Goal: Information Seeking & Learning: Learn about a topic

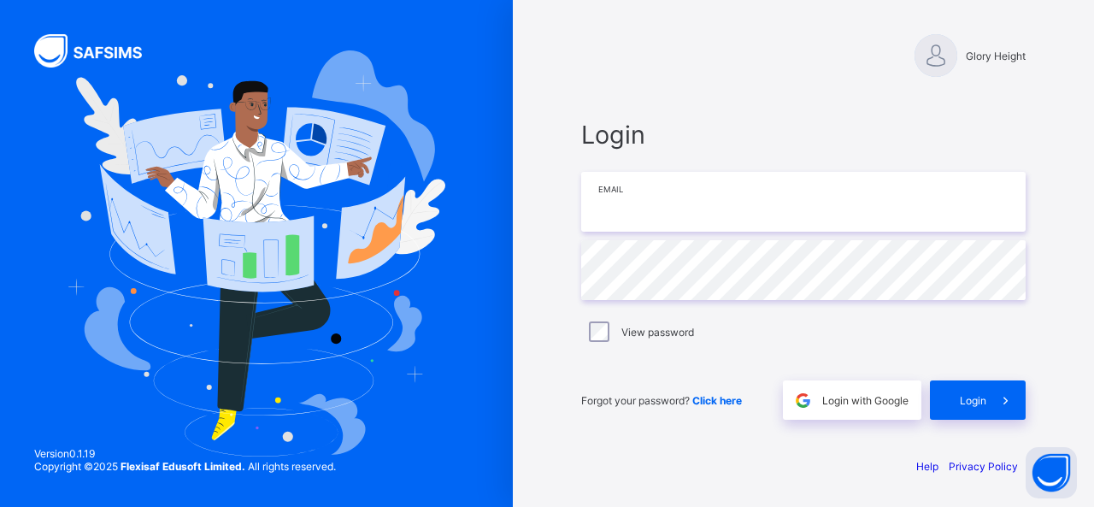
type input "**********"
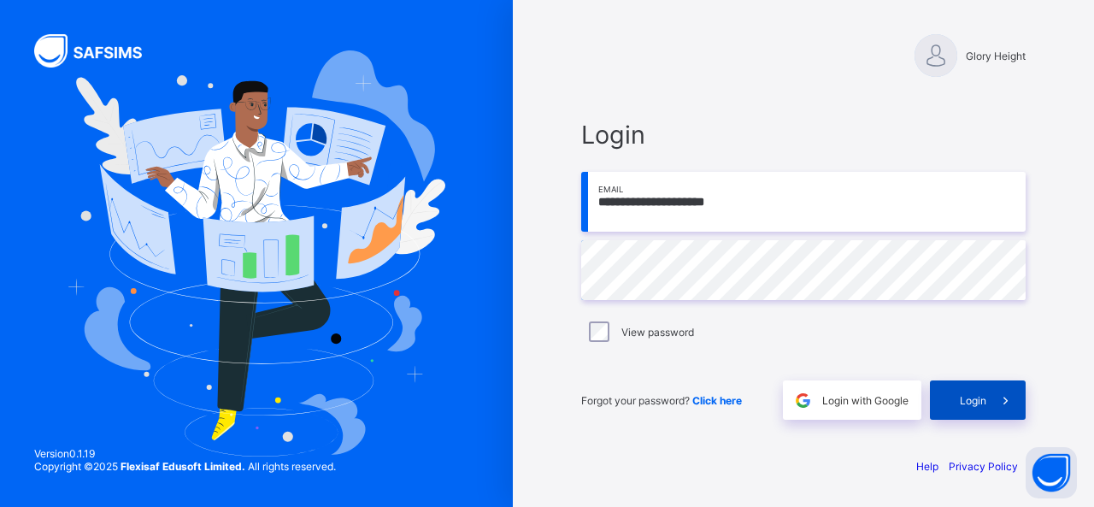
click at [974, 387] on div "Login" at bounding box center [978, 399] width 96 height 39
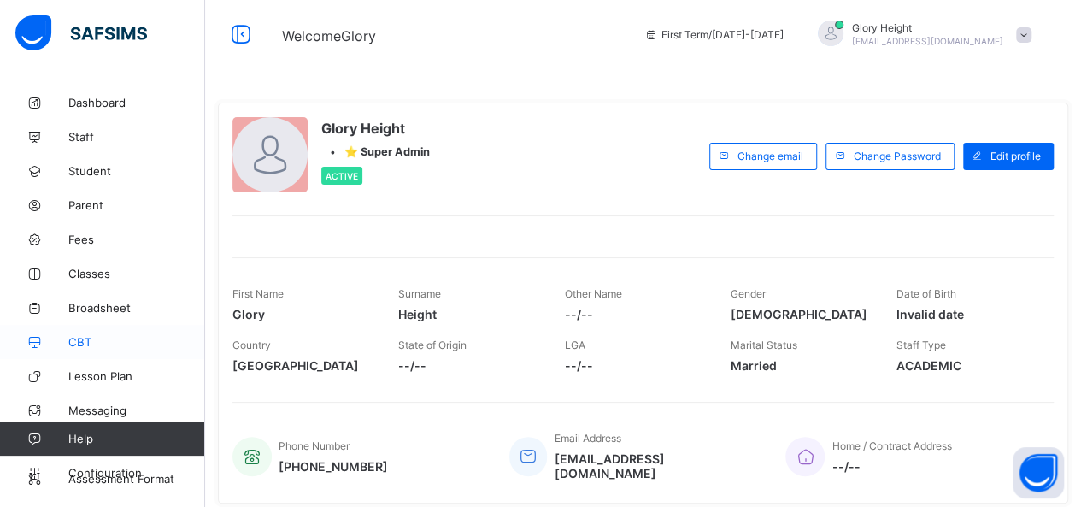
click at [85, 344] on span "CBT" at bounding box center [136, 342] width 137 height 14
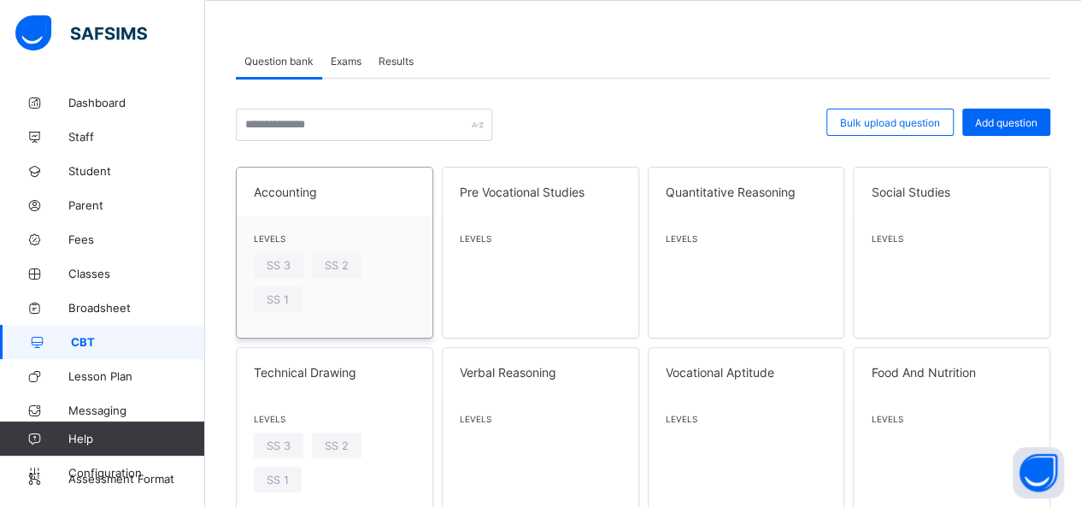
scroll to position [81, 0]
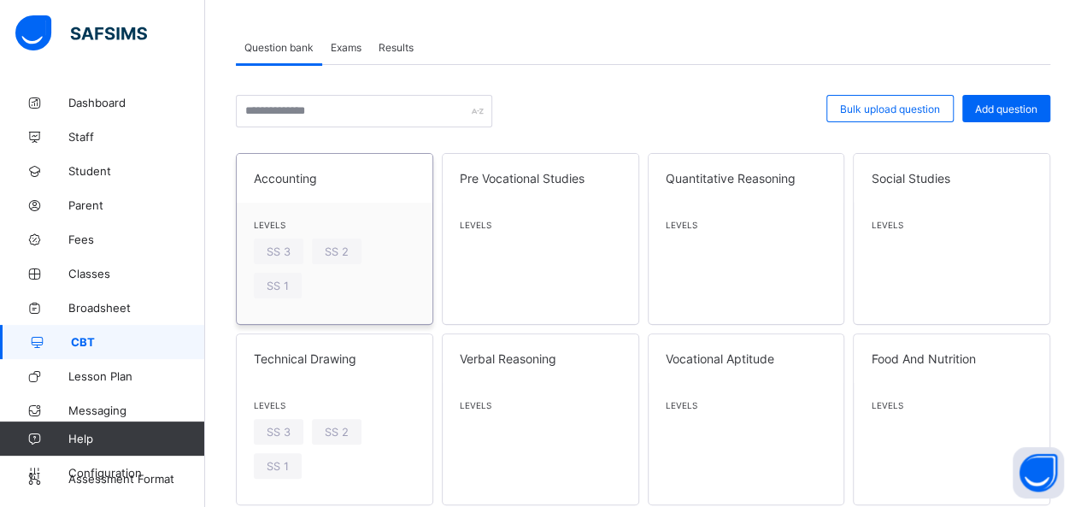
click at [359, 177] on span "Accounting" at bounding box center [335, 178] width 162 height 15
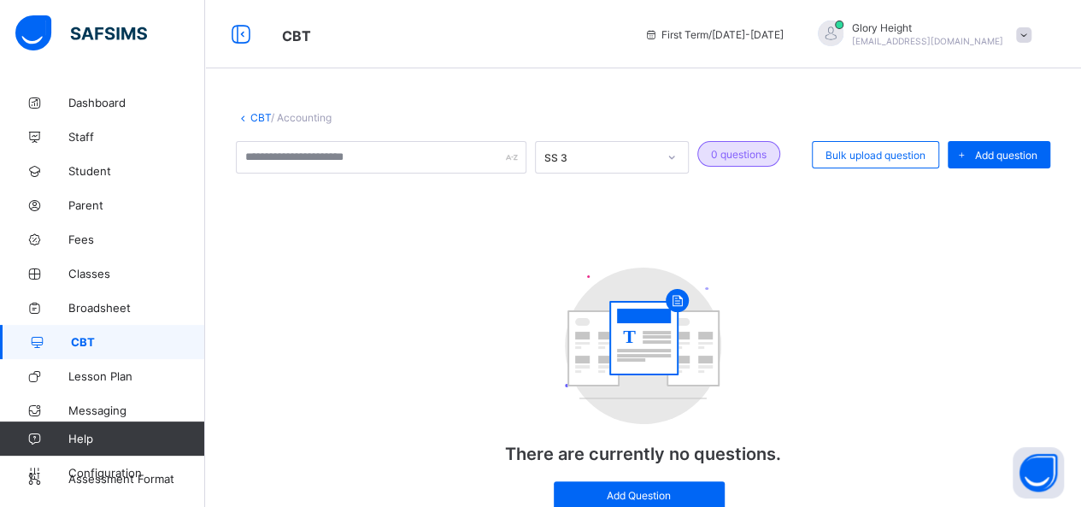
click at [251, 114] on link "CBT" at bounding box center [260, 117] width 21 height 13
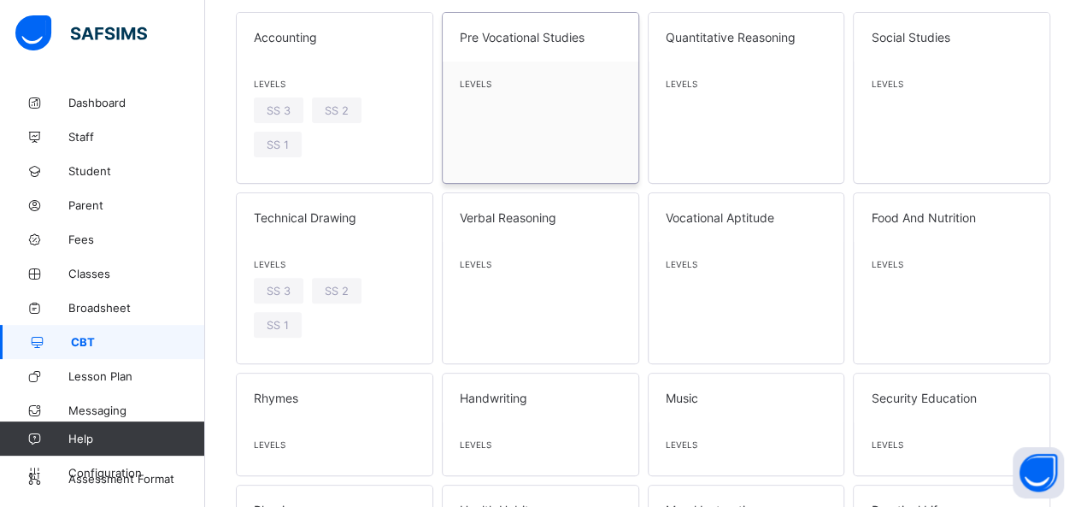
scroll to position [223, 0]
click at [553, 306] on div "Verbal Reasoning Levels" at bounding box center [540, 277] width 197 height 172
click at [358, 312] on div "Levels SS 3 SS 2 SS 1" at bounding box center [335, 301] width 196 height 121
click at [694, 328] on div "Vocational Aptitude Levels" at bounding box center [746, 277] width 197 height 172
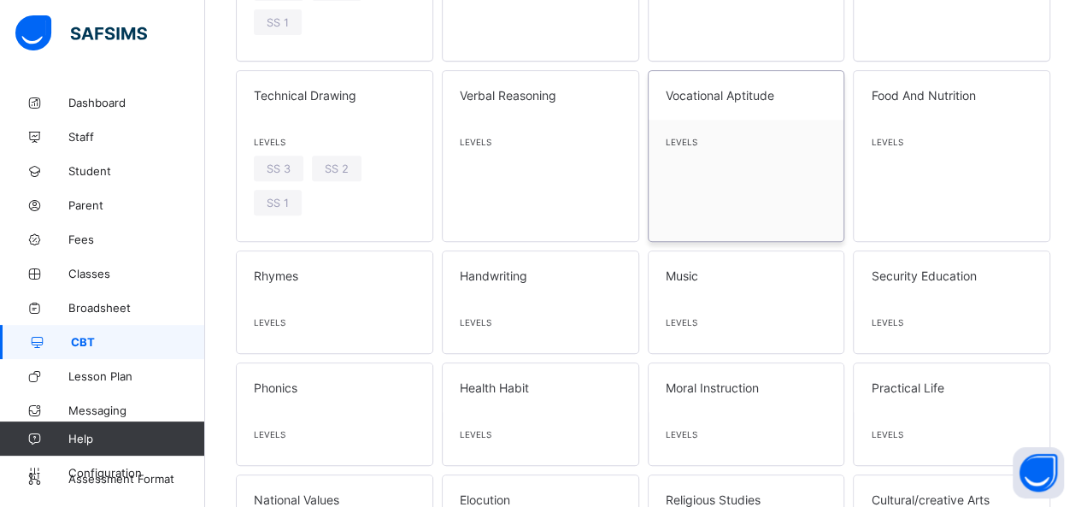
scroll to position [350, 0]
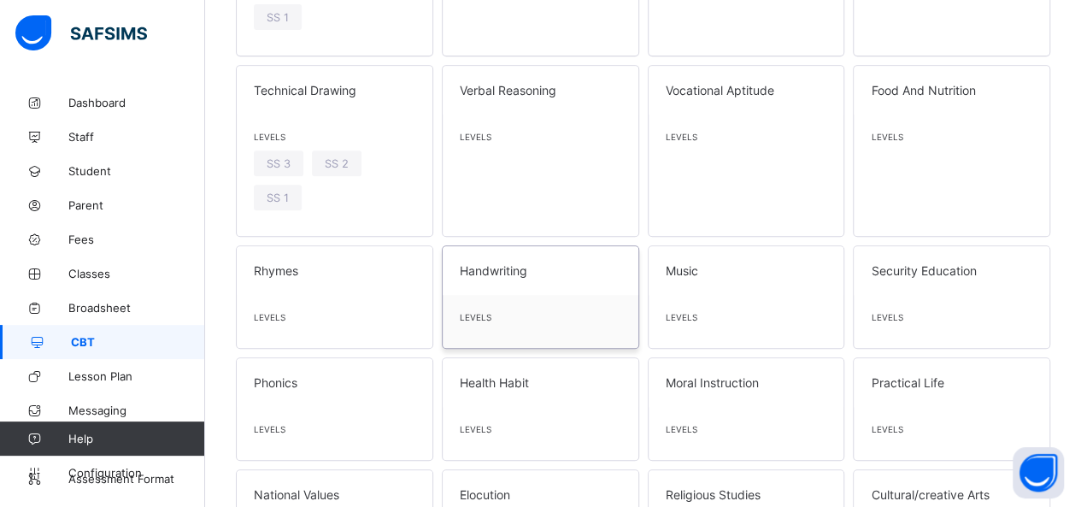
click at [509, 309] on div "Levels" at bounding box center [541, 321] width 196 height 53
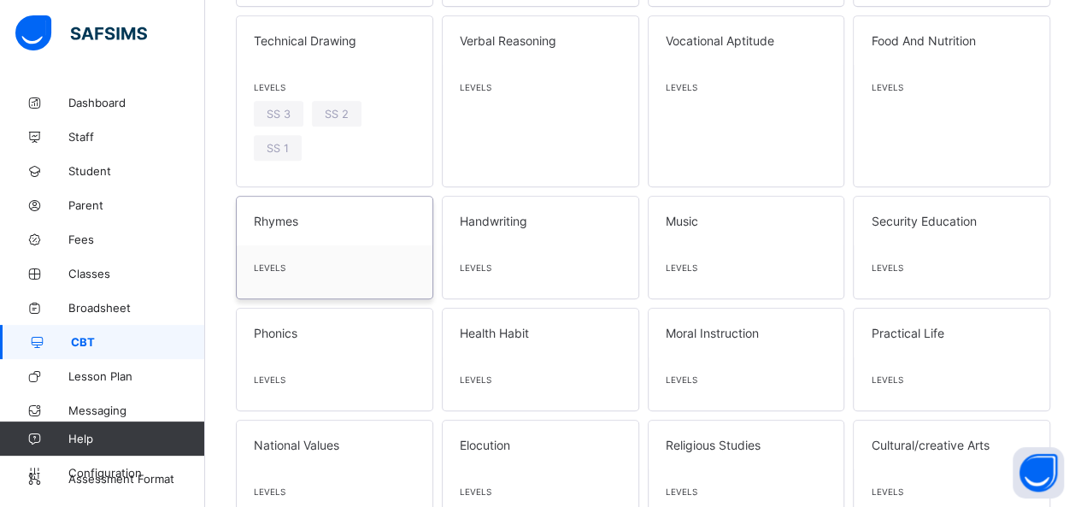
scroll to position [402, 0]
click at [371, 278] on div "Levels" at bounding box center [335, 269] width 196 height 53
click at [481, 391] on div "Levels" at bounding box center [541, 381] width 196 height 53
click at [516, 253] on div "Levels" at bounding box center [541, 269] width 196 height 53
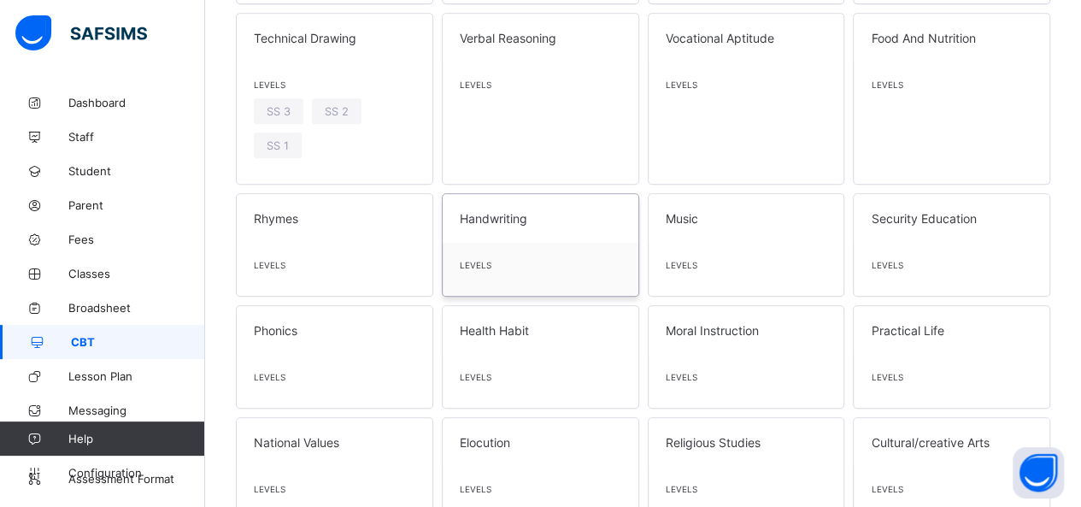
click at [531, 226] on span at bounding box center [541, 230] width 162 height 9
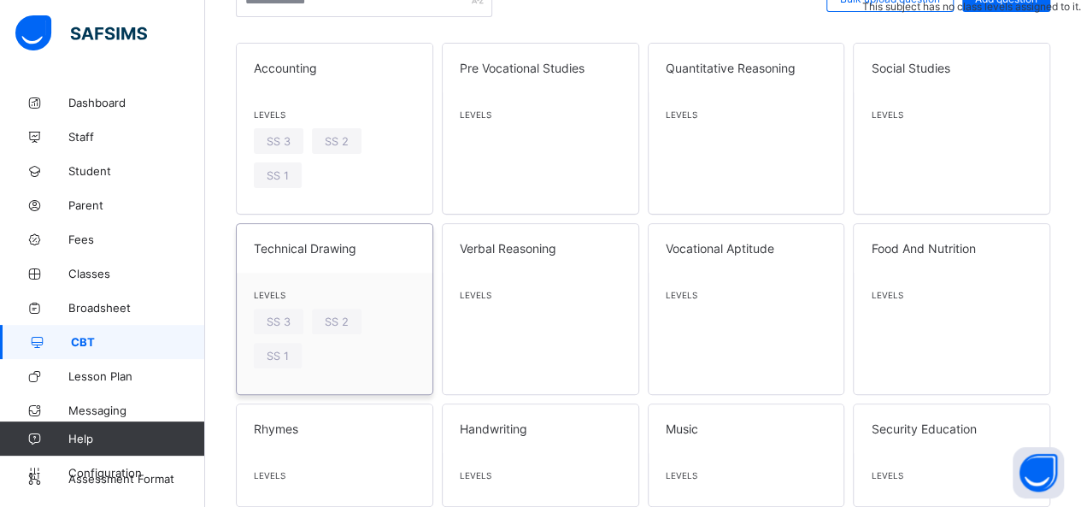
click at [362, 256] on span at bounding box center [335, 260] width 162 height 9
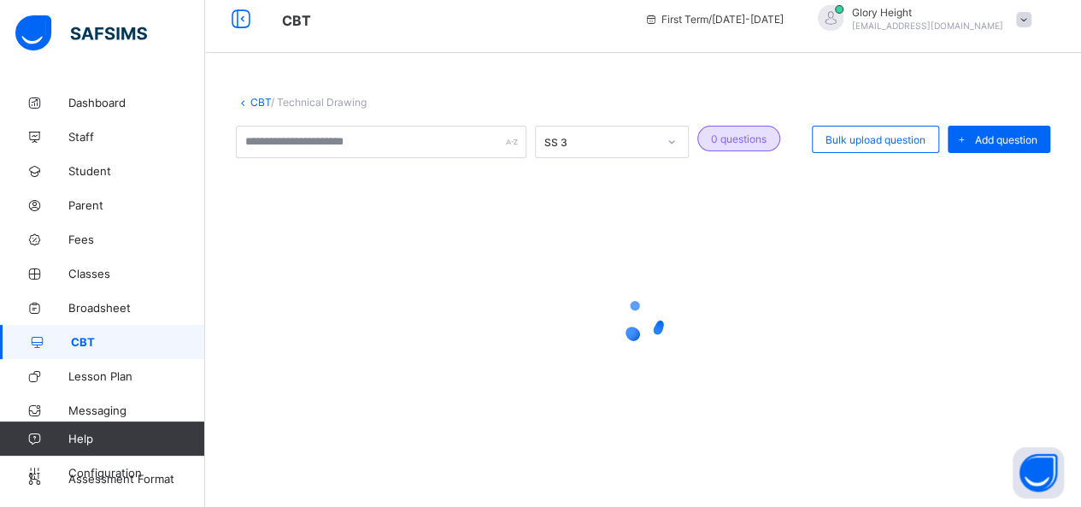
scroll to position [70, 0]
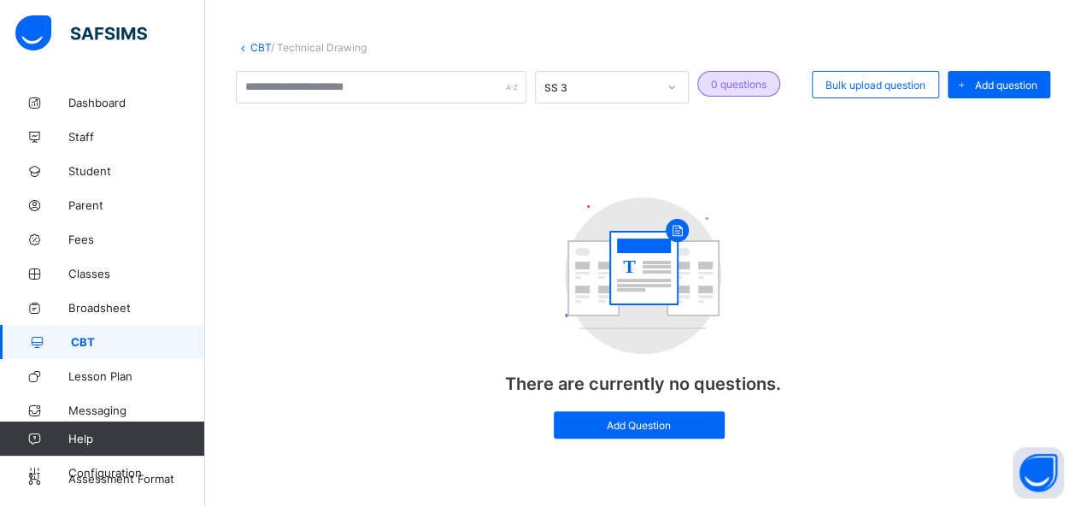
click at [250, 56] on div "CBT / Technical Drawing SS 3 0 questions Bulk upload question Add question T Th…" at bounding box center [643, 260] width 876 height 491
click at [258, 40] on div "CBT / Technical Drawing SS 3 0 questions Bulk upload question Add question T Th…" at bounding box center [643, 260] width 876 height 491
click at [259, 46] on link "CBT" at bounding box center [260, 47] width 21 height 13
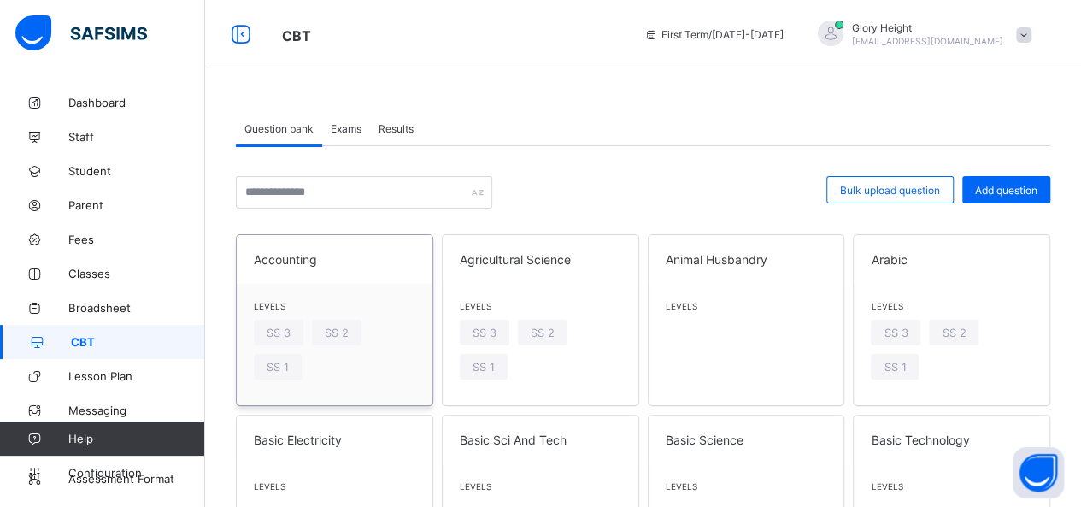
click at [346, 262] on span "Accounting" at bounding box center [335, 259] width 162 height 15
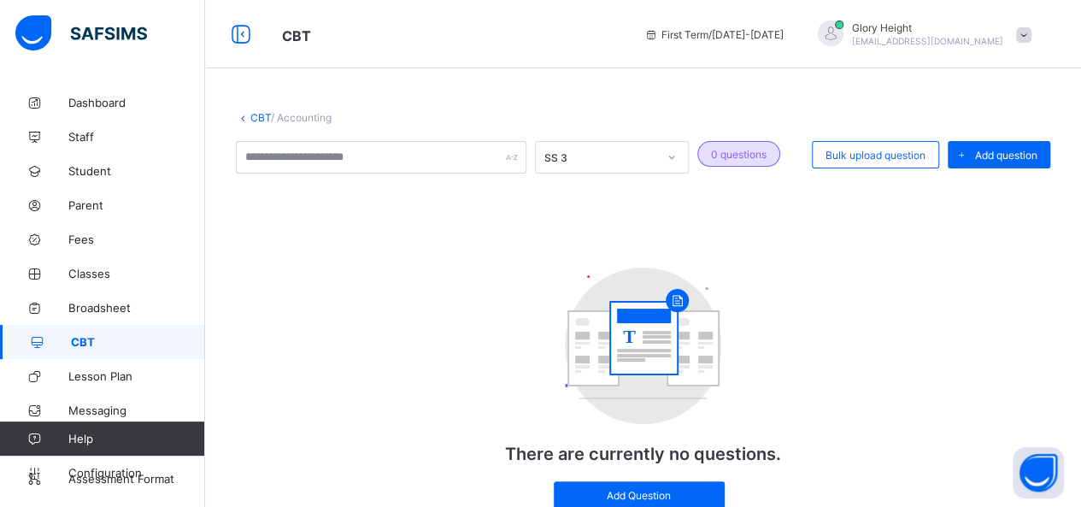
click at [667, 148] on div at bounding box center [671, 157] width 29 height 27
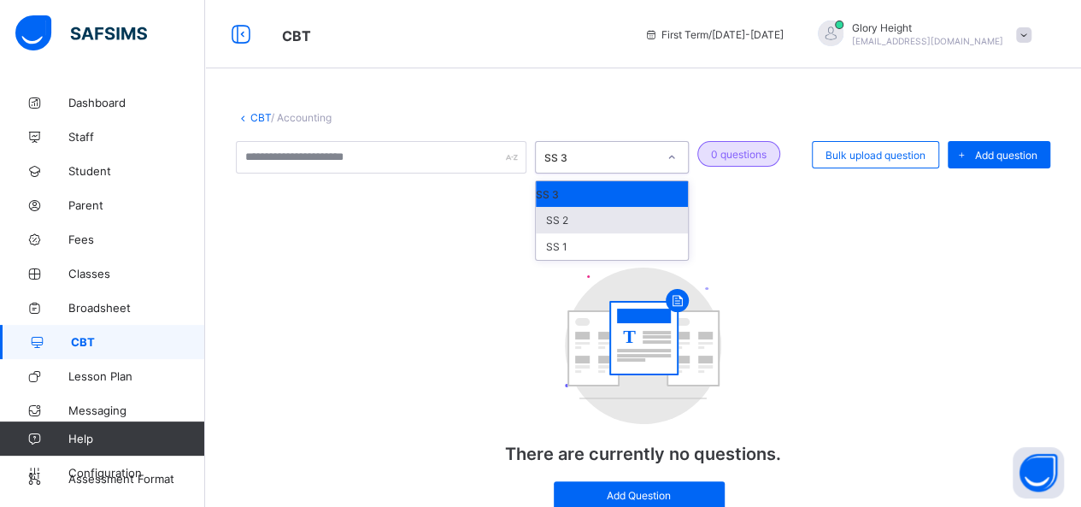
click at [625, 228] on div "SS 2" at bounding box center [612, 220] width 152 height 26
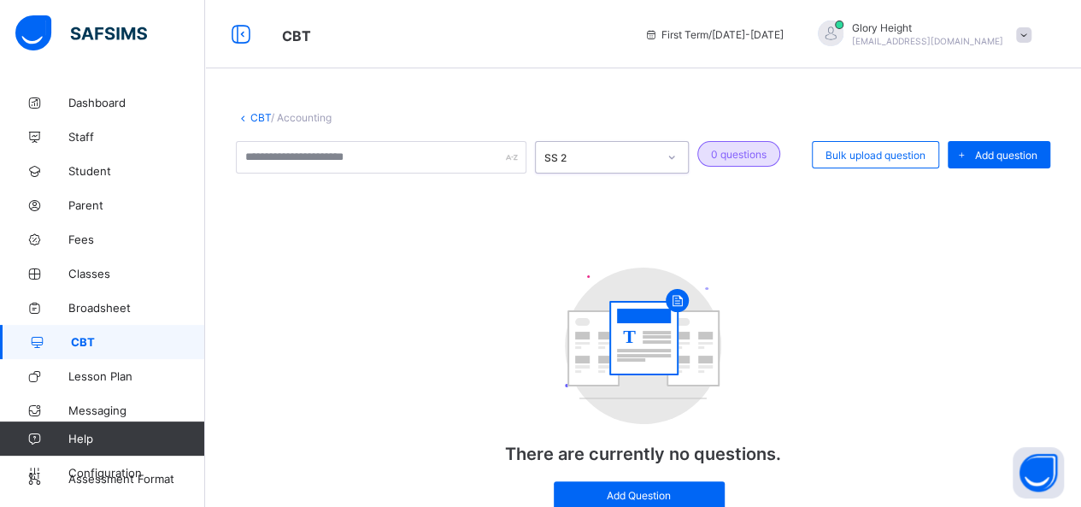
click at [636, 147] on div "SS 2" at bounding box center [596, 157] width 120 height 24
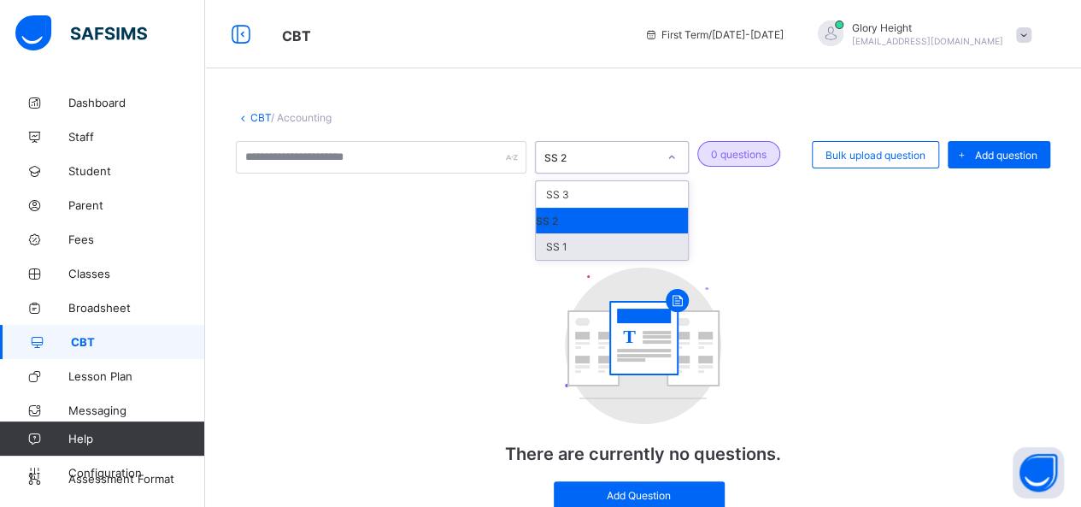
click at [584, 235] on div "SS 1" at bounding box center [612, 246] width 152 height 26
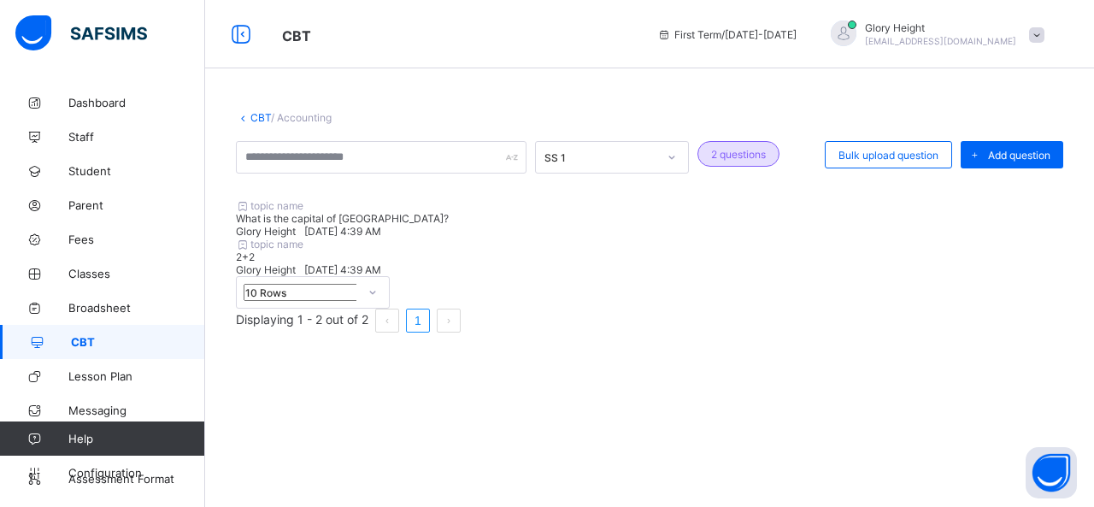
click at [410, 238] on div "topic name What is the capital of [GEOGRAPHIC_DATA]? Glory Height [DATE] 4:39 AM" at bounding box center [649, 218] width 827 height 38
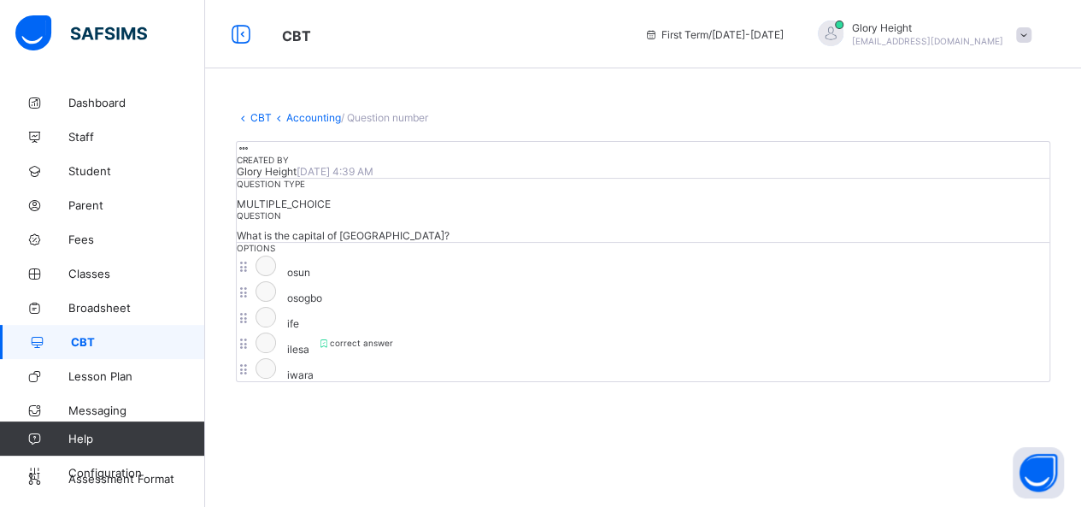
click at [251, 155] on icon at bounding box center [244, 148] width 15 height 13
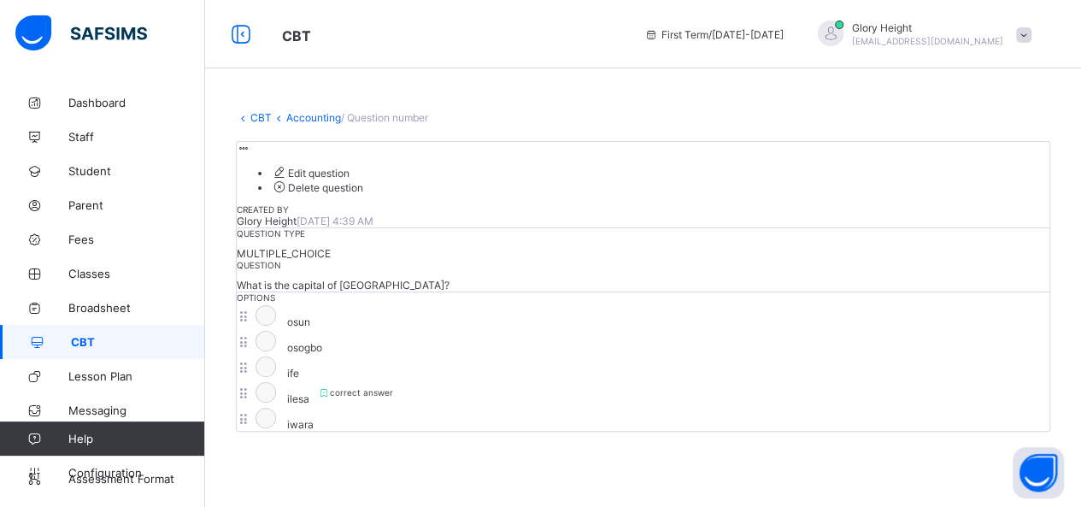
click at [317, 115] on link "Accounting" at bounding box center [313, 117] width 55 height 13
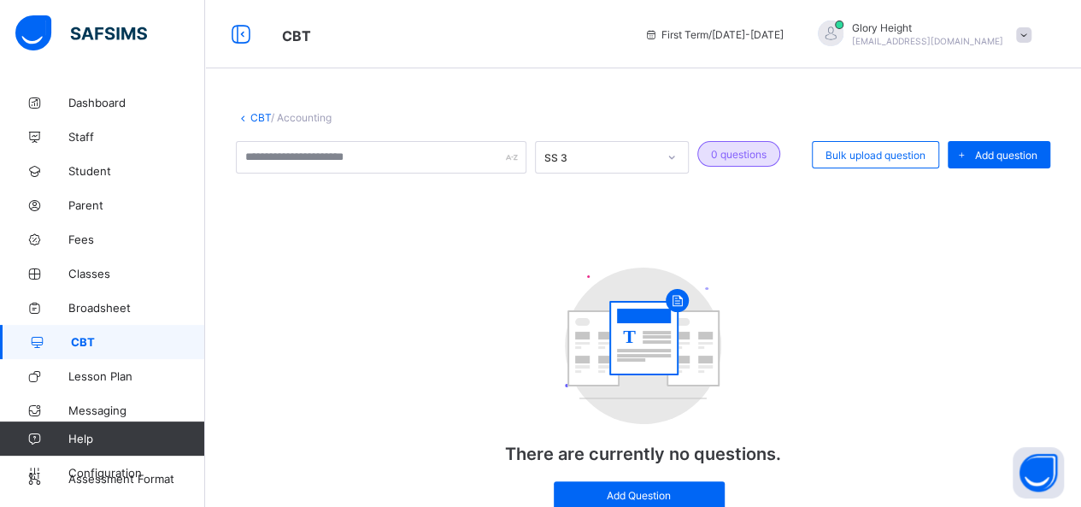
click at [255, 121] on link "CBT" at bounding box center [260, 117] width 21 height 13
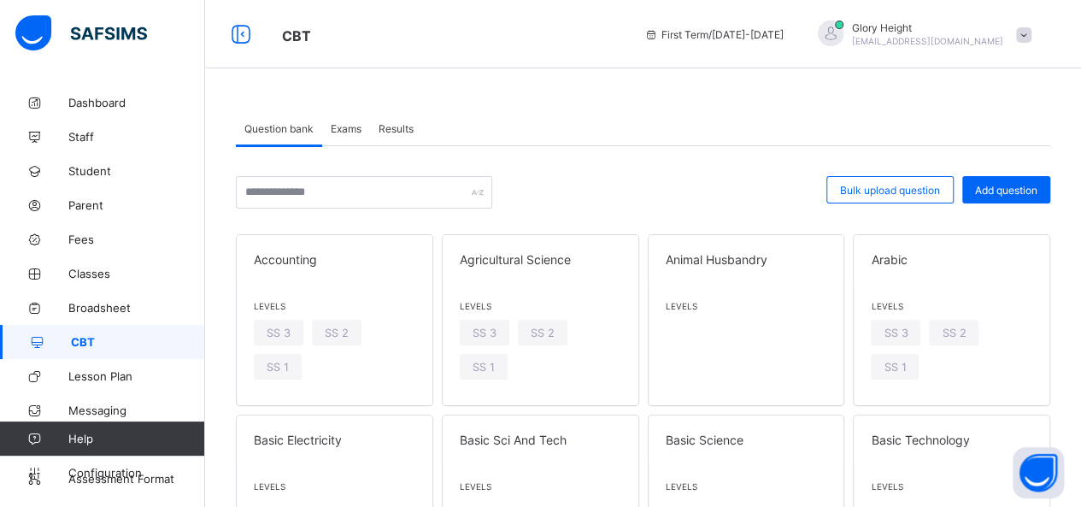
drag, startPoint x: 140, startPoint y: 0, endPoint x: 187, endPoint y: 7, distance: 47.5
click at [187, 7] on div at bounding box center [101, 34] width 205 height 68
click at [370, 262] on span "Accounting" at bounding box center [335, 259] width 162 height 15
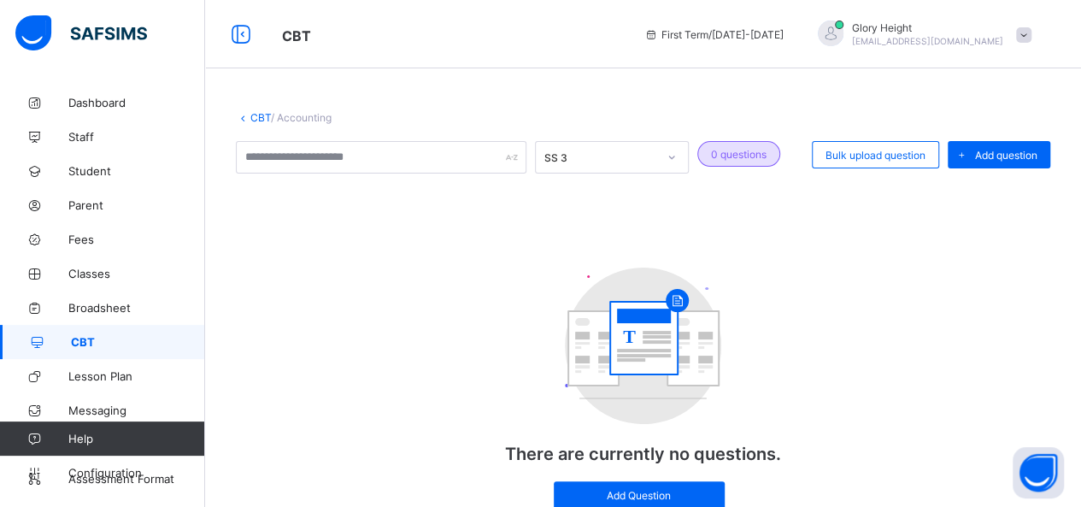
click at [609, 139] on div "CBT / Accounting SS 3 0 questions Bulk upload question Add question T There are…" at bounding box center [643, 330] width 876 height 491
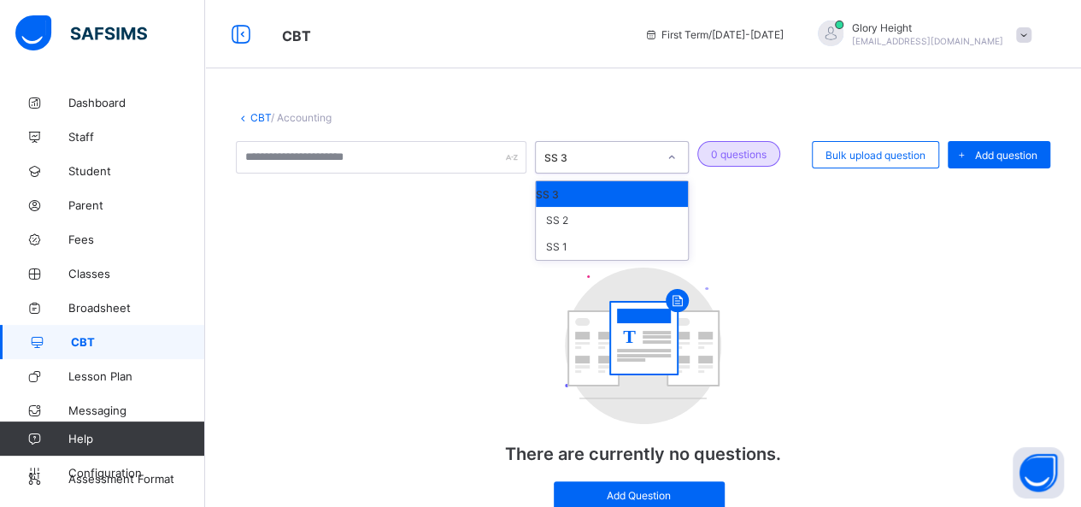
click at [596, 163] on div "SS 3" at bounding box center [596, 157] width 120 height 24
click at [600, 250] on div "SS 1" at bounding box center [612, 246] width 152 height 26
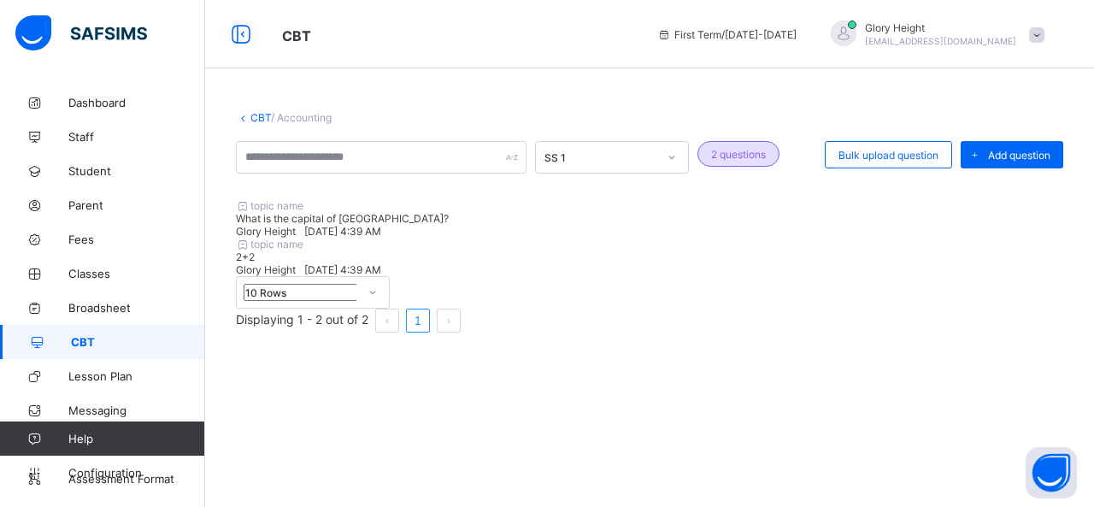
click at [586, 238] on div "topic name What is the capital of [GEOGRAPHIC_DATA]? Glory Height [DATE] 4:39 AM" at bounding box center [649, 218] width 827 height 38
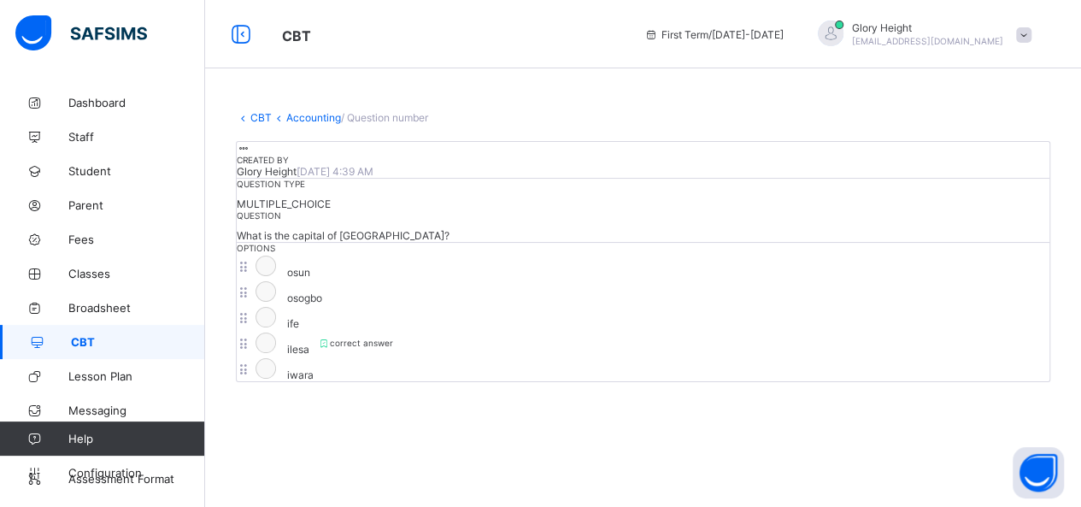
scroll to position [316, 0]
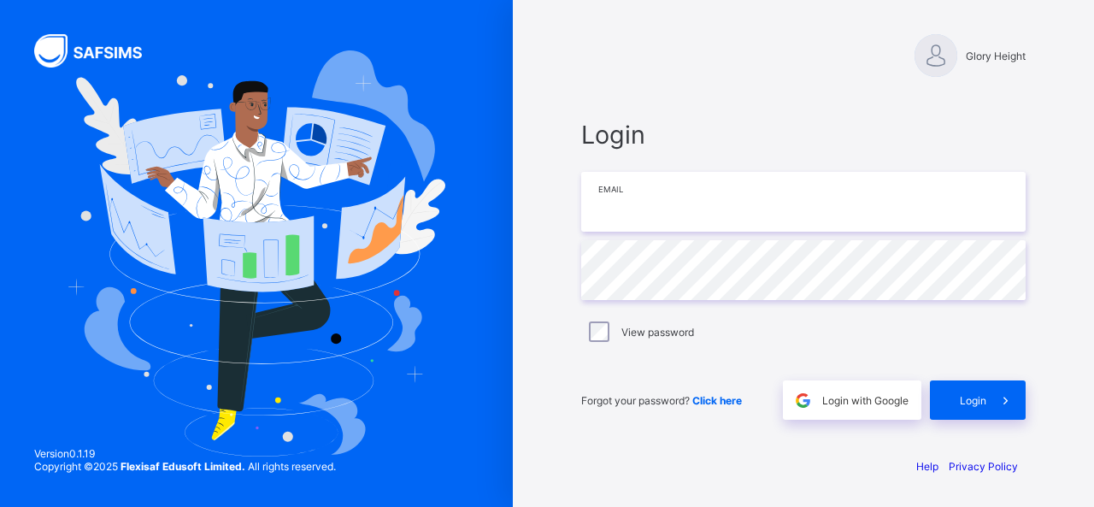
type input "**********"
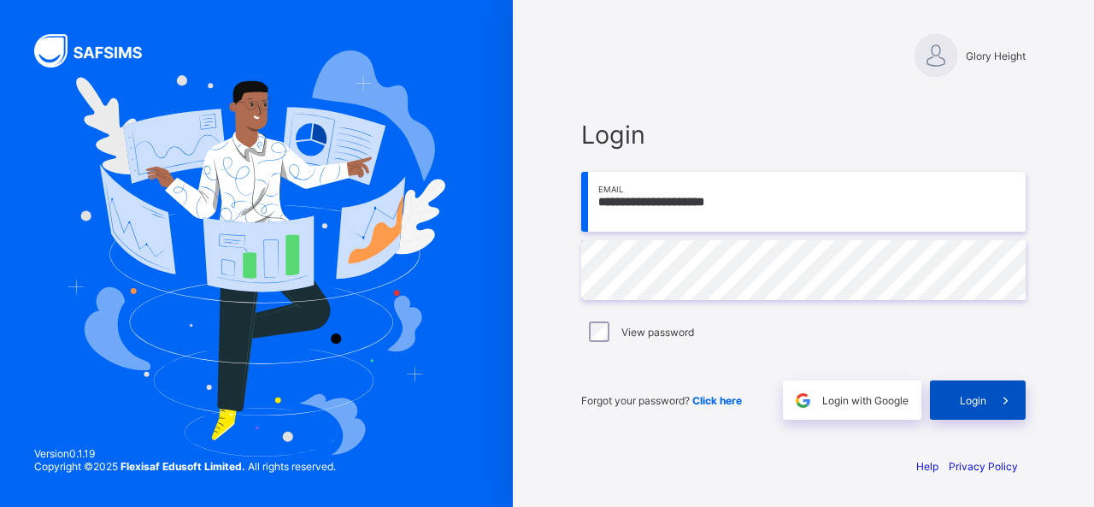
click at [950, 380] on div "Login" at bounding box center [978, 399] width 96 height 39
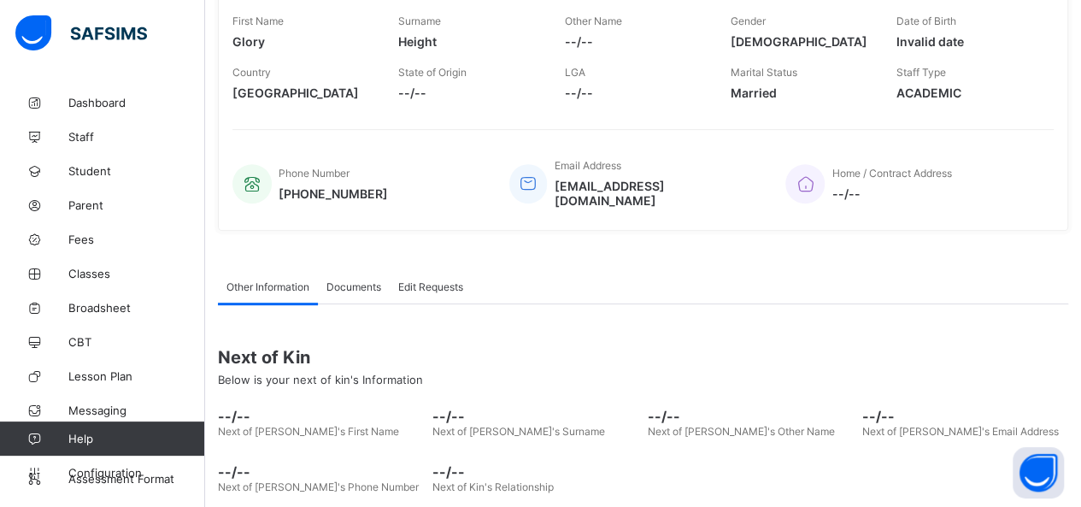
scroll to position [274, 0]
click at [143, 346] on span "CBT" at bounding box center [136, 342] width 137 height 14
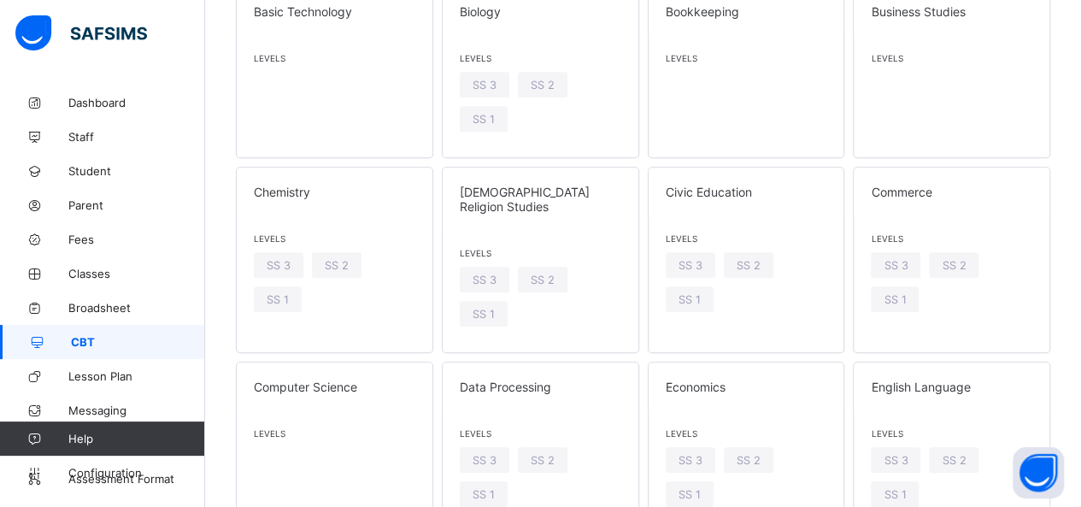
scroll to position [632, 0]
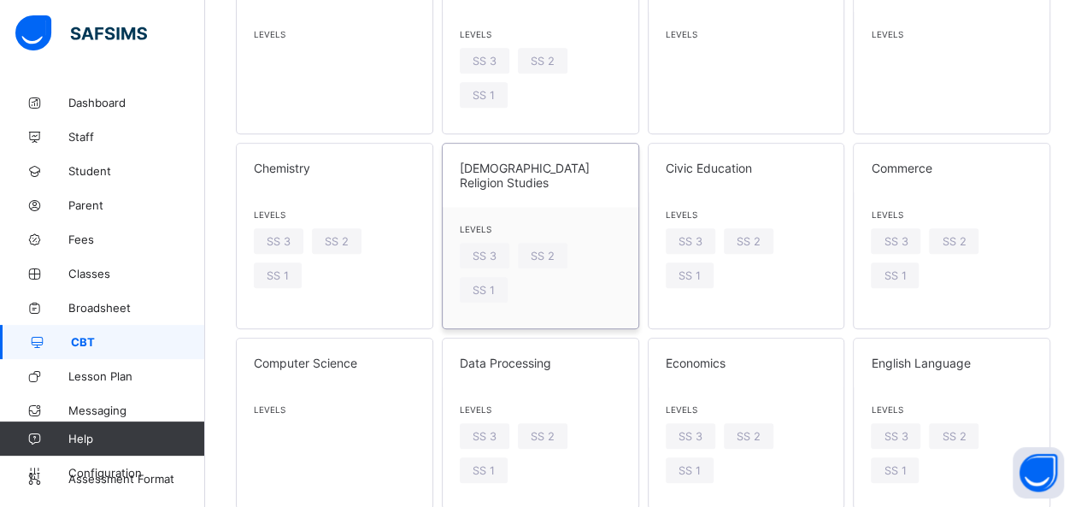
drag, startPoint x: 504, startPoint y: 291, endPoint x: 485, endPoint y: 150, distance: 143.1
click at [485, 150] on div "[DEMOGRAPHIC_DATA] Religion Studies" at bounding box center [541, 175] width 196 height 63
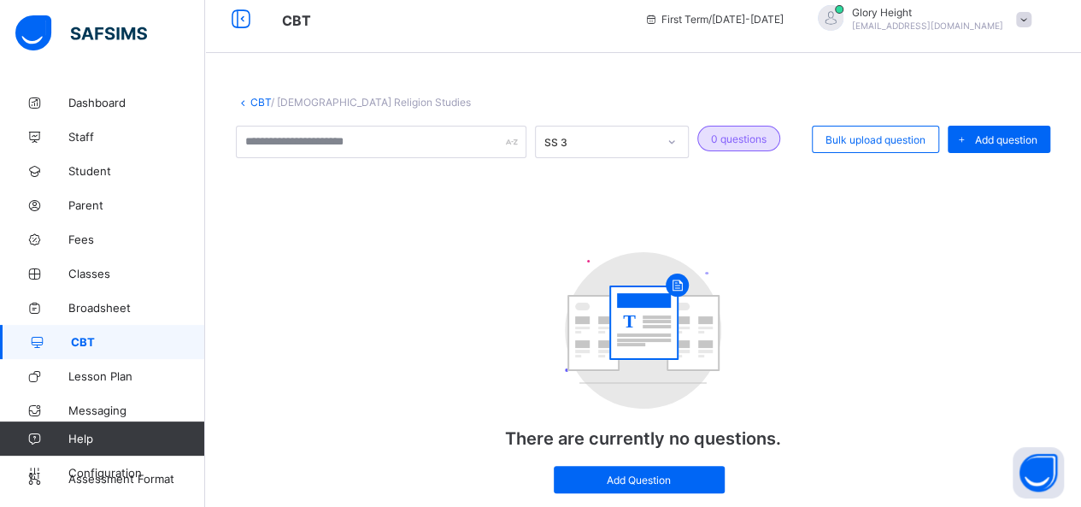
scroll to position [70, 0]
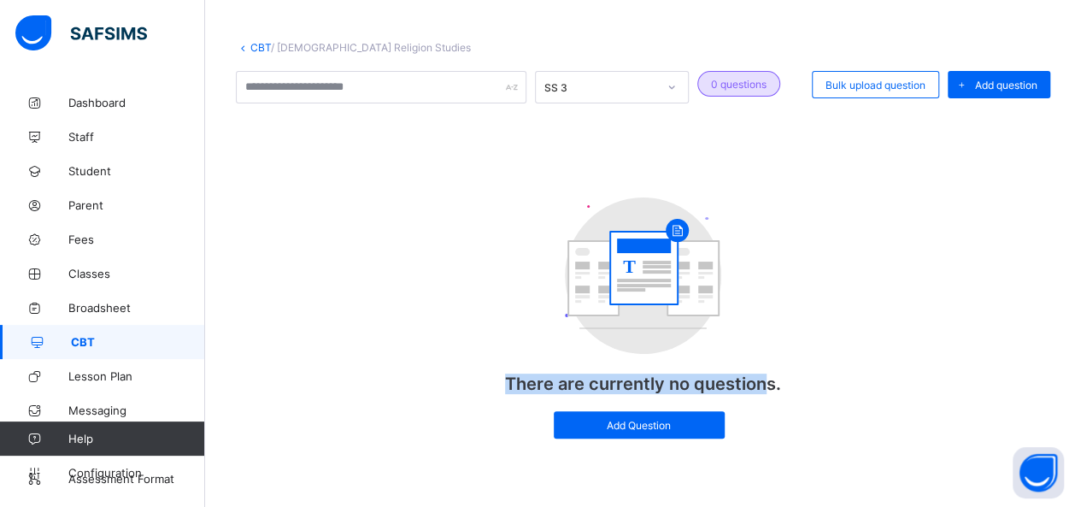
drag, startPoint x: 513, startPoint y: 362, endPoint x: 801, endPoint y: 362, distance: 288.0
click at [801, 362] on div "T There are currently no questions. Add Question" at bounding box center [644, 317] width 342 height 275
copy p "There are currently no questions."
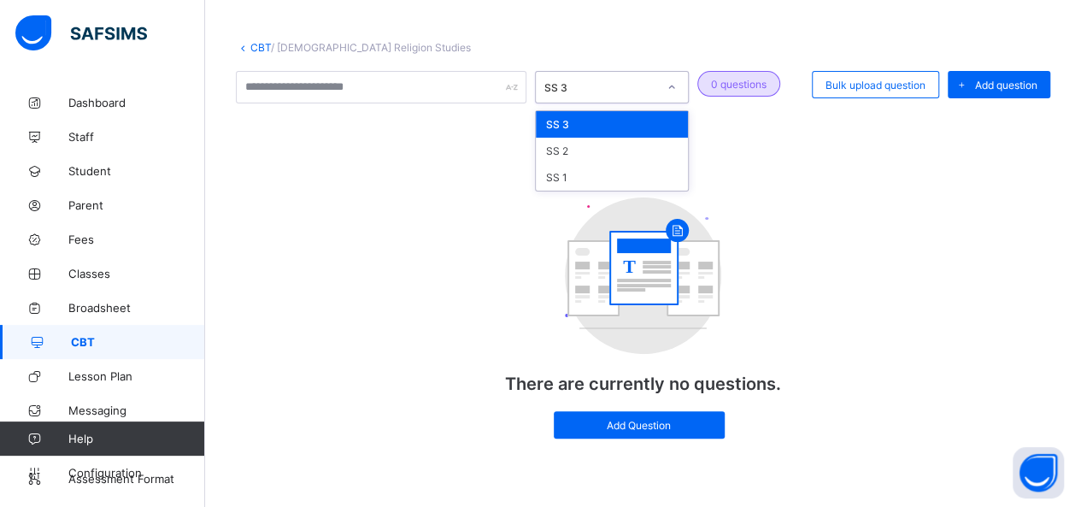
click at [661, 86] on div at bounding box center [671, 86] width 29 height 27
click at [598, 181] on div "SS 1" at bounding box center [612, 177] width 152 height 26
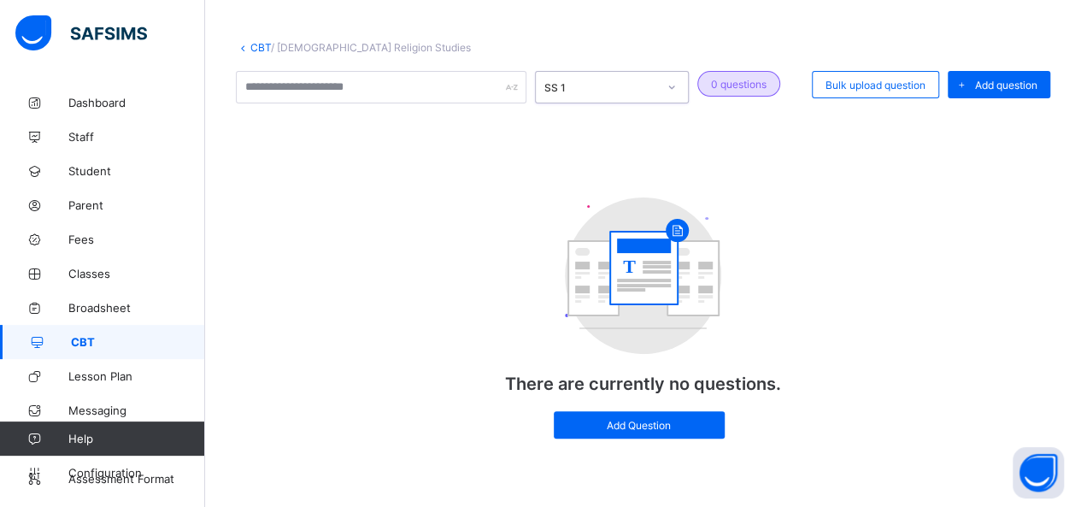
click at [665, 78] on div at bounding box center [671, 86] width 29 height 27
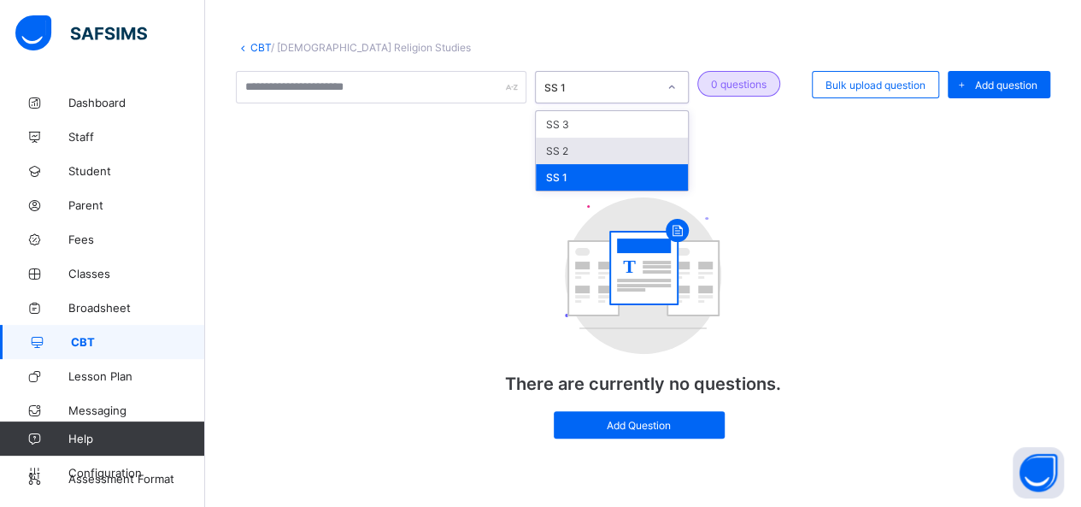
click at [617, 149] on div "SS 2" at bounding box center [612, 151] width 152 height 26
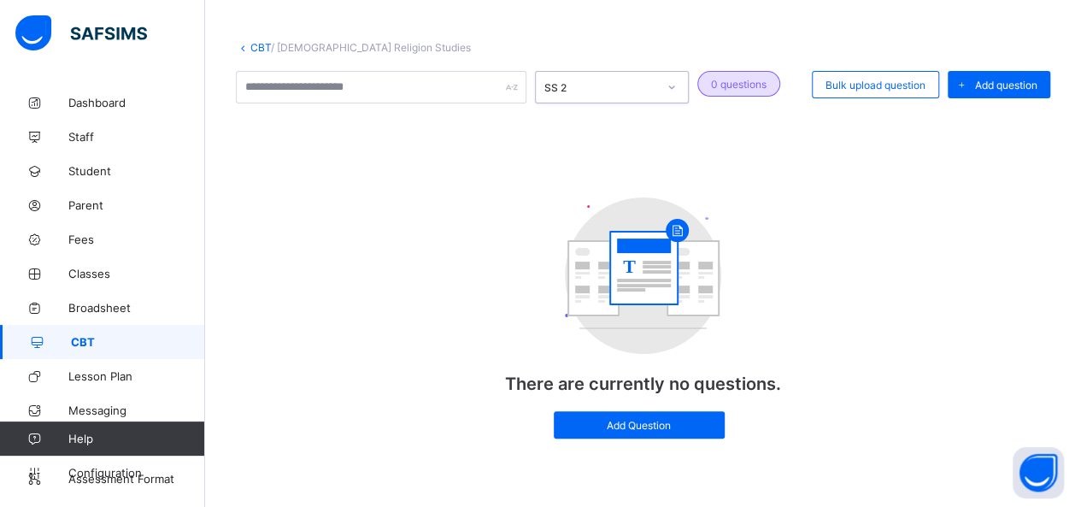
click at [667, 84] on icon at bounding box center [672, 87] width 10 height 17
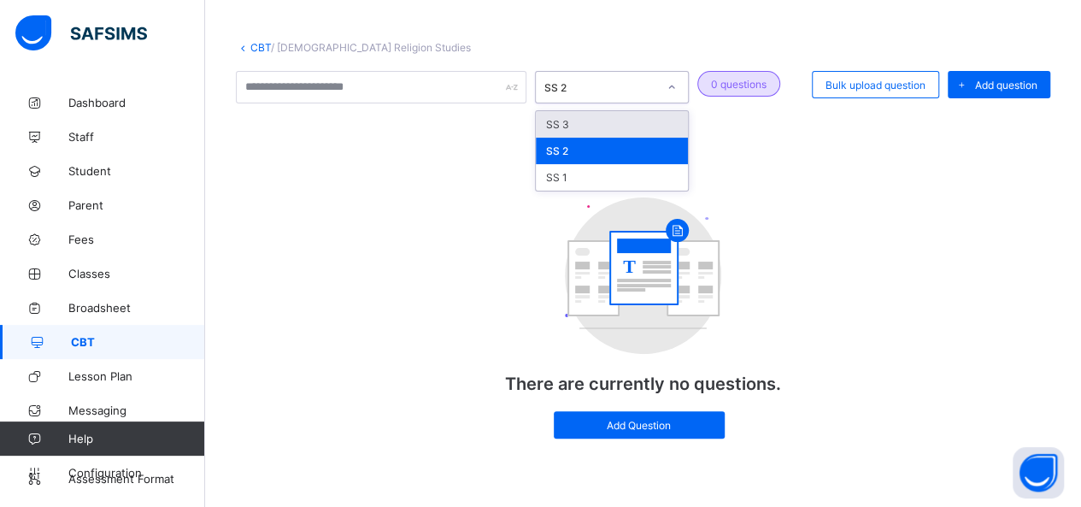
click at [621, 122] on div "SS 3" at bounding box center [612, 124] width 152 height 26
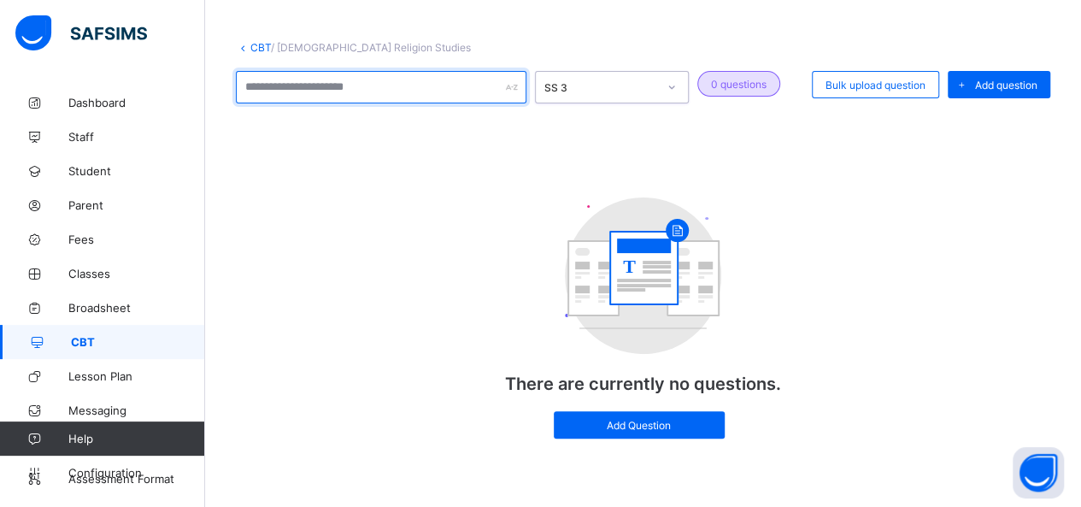
click at [458, 85] on input "text" at bounding box center [381, 87] width 291 height 32
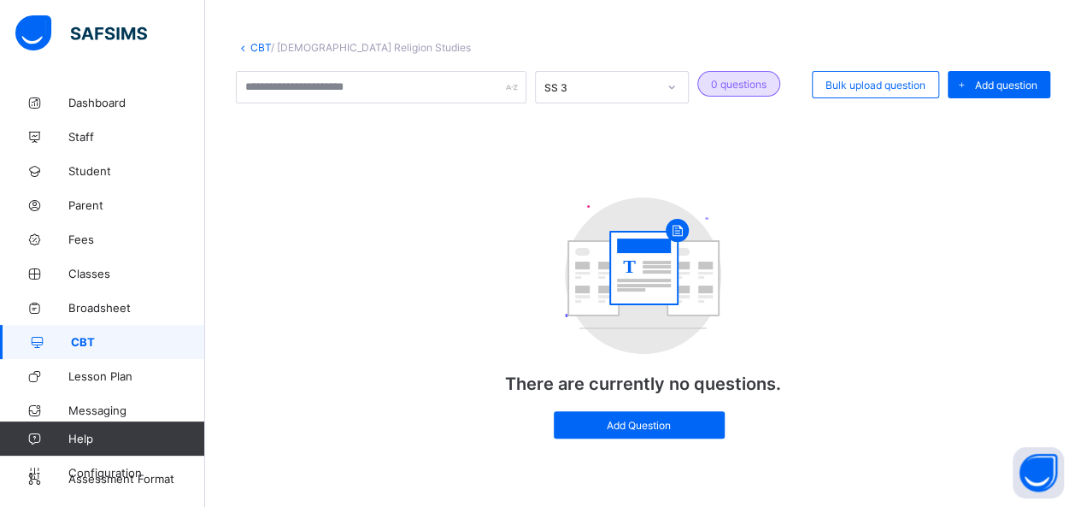
click at [262, 50] on link "CBT" at bounding box center [260, 47] width 21 height 13
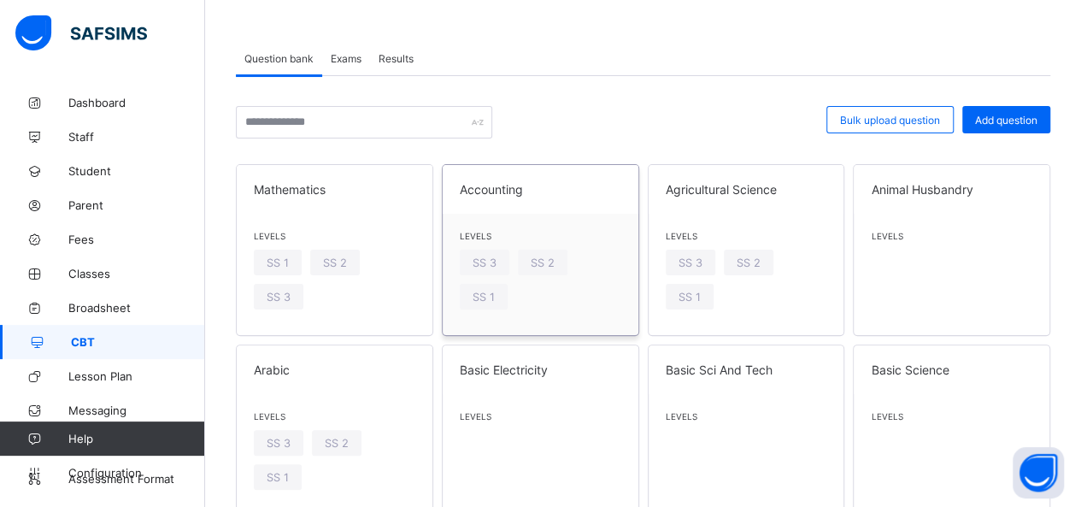
click at [494, 192] on span "Accounting" at bounding box center [541, 189] width 162 height 15
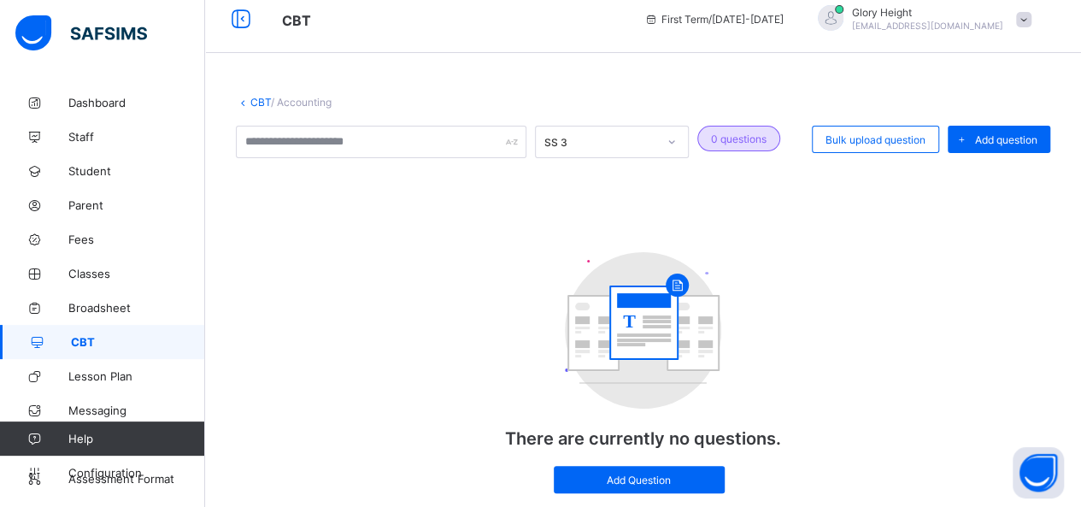
scroll to position [70, 0]
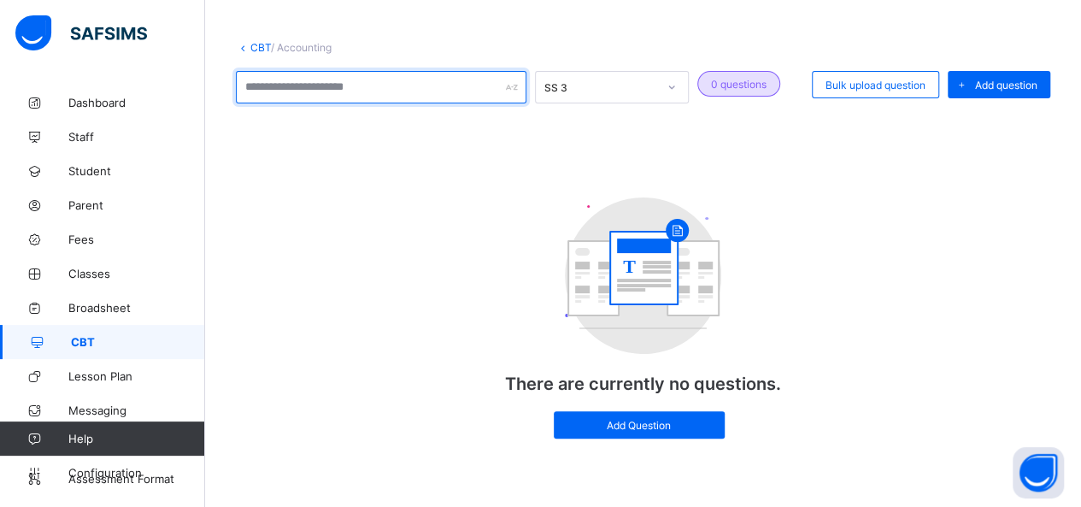
click at [514, 82] on div at bounding box center [381, 87] width 291 height 32
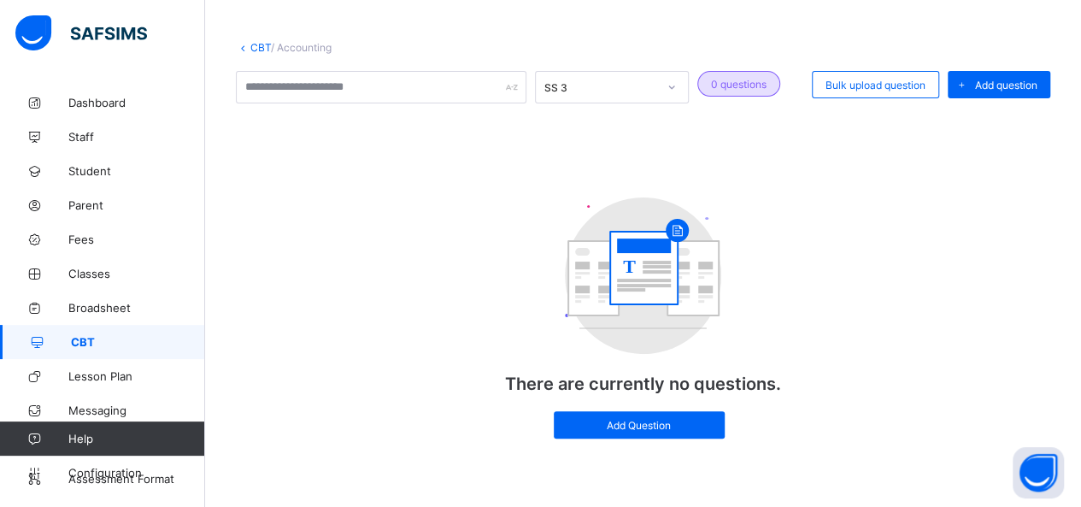
click at [653, 85] on div "SS 3" at bounding box center [600, 87] width 113 height 13
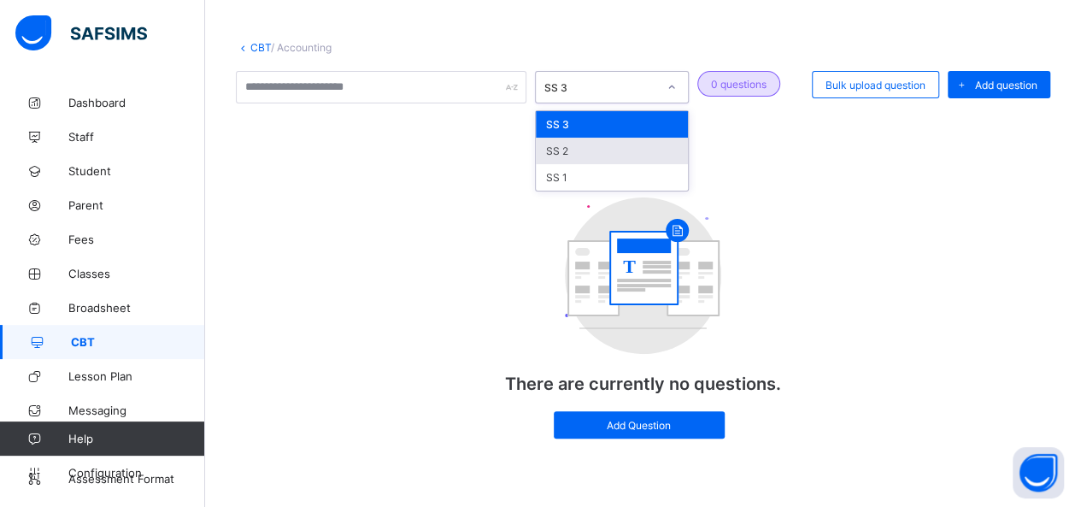
click at [605, 142] on div "SS 2" at bounding box center [612, 151] width 152 height 26
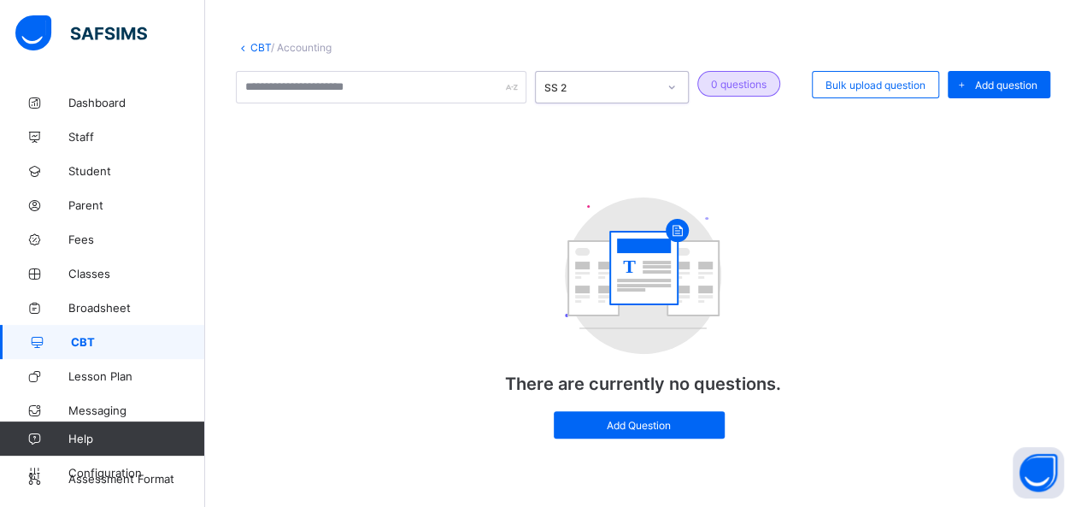
click at [685, 114] on div "option SS 2, selected. 0 results available. Select is focused ,type to refine l…" at bounding box center [643, 263] width 814 height 385
click at [672, 93] on div at bounding box center [671, 86] width 29 height 27
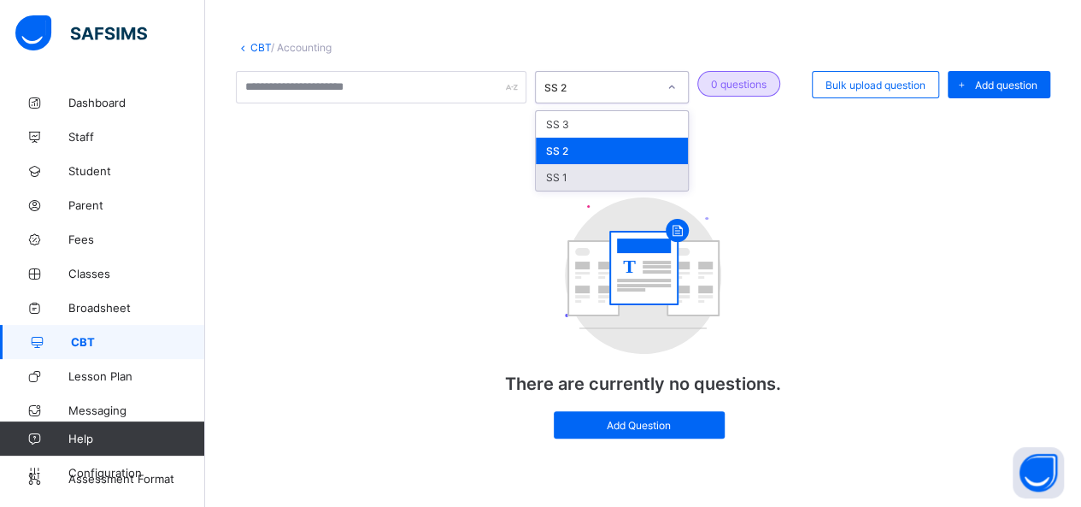
click at [608, 172] on div "SS 1" at bounding box center [612, 177] width 152 height 26
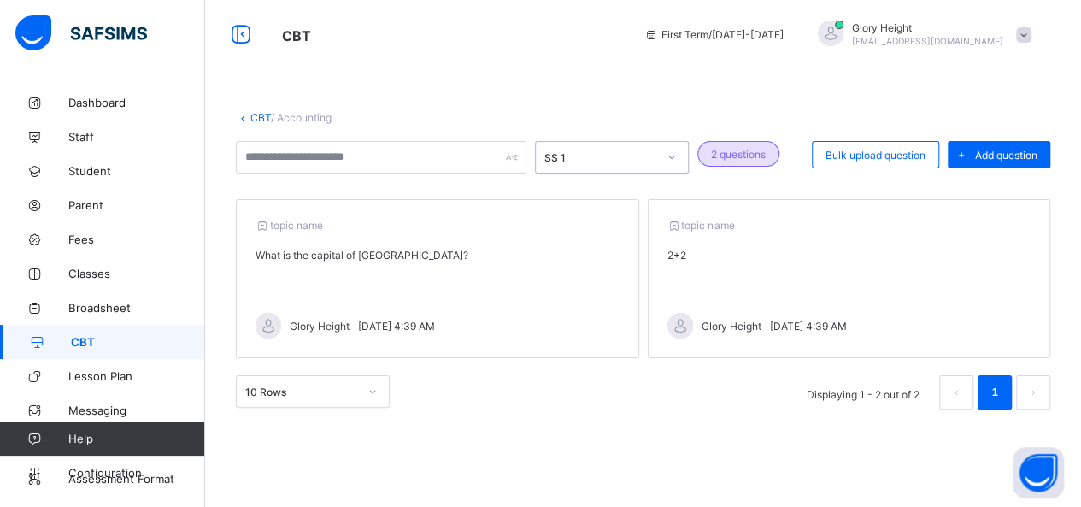
scroll to position [0, 0]
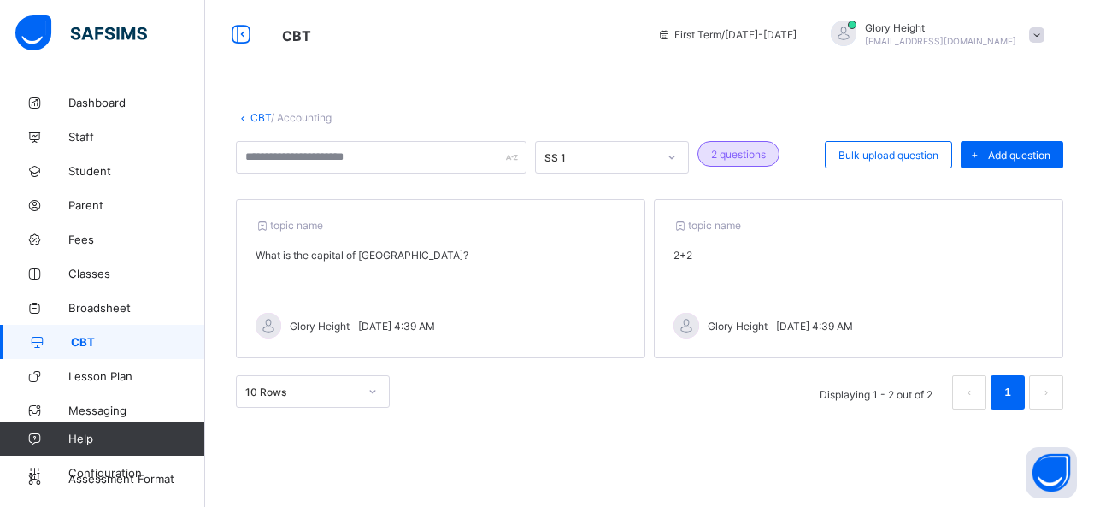
click at [267, 228] on icon at bounding box center [263, 225] width 15 height 13
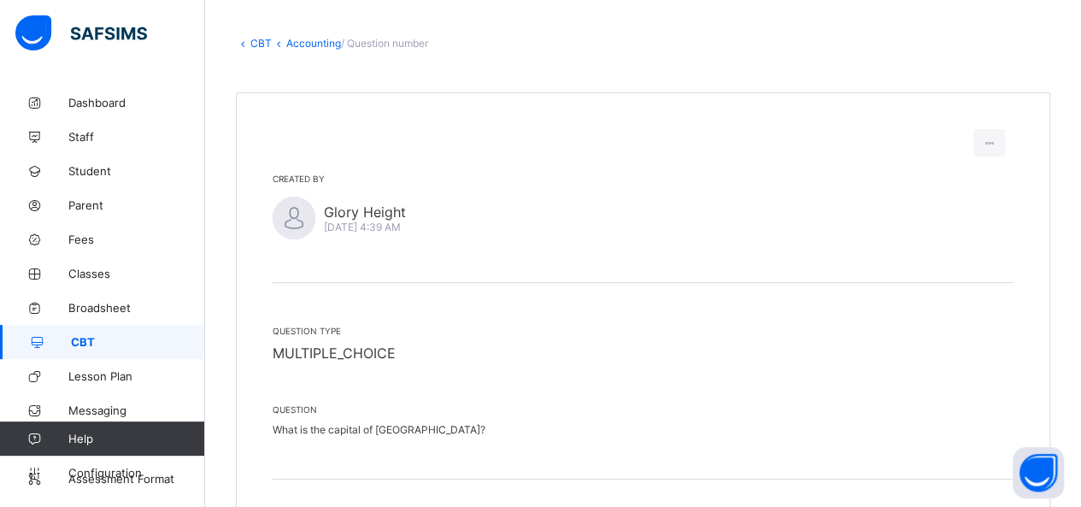
scroll to position [84, 0]
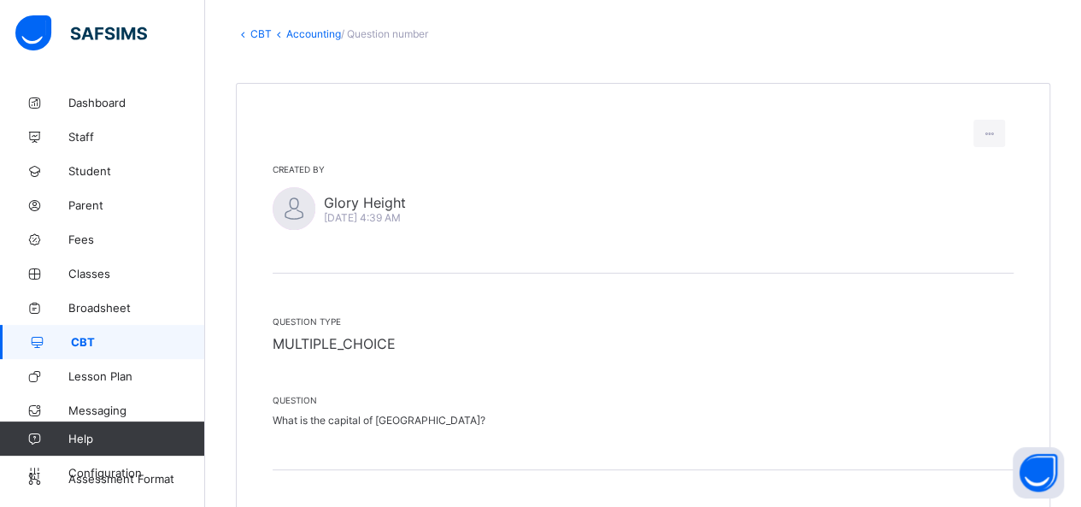
click at [309, 30] on link "Accounting" at bounding box center [313, 33] width 55 height 13
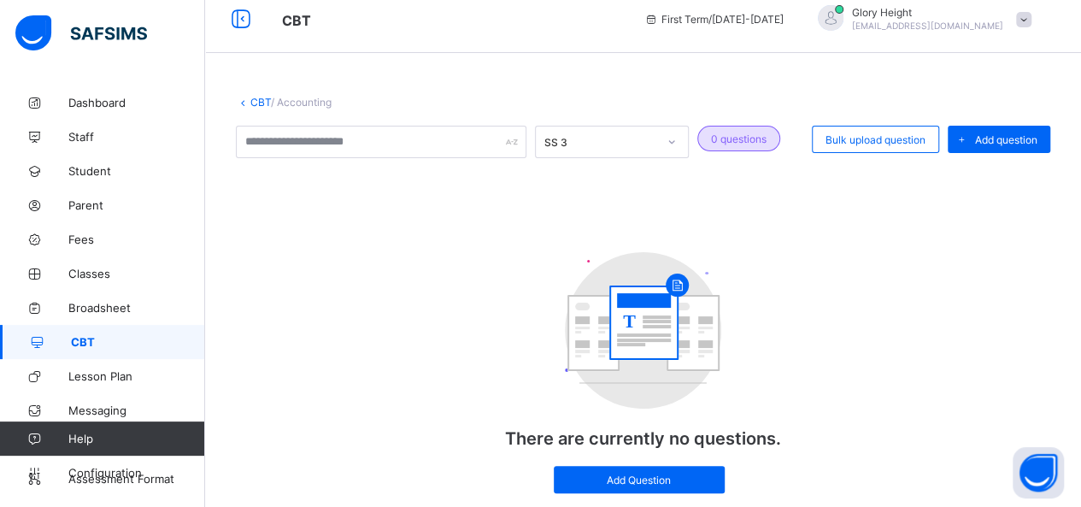
scroll to position [70, 0]
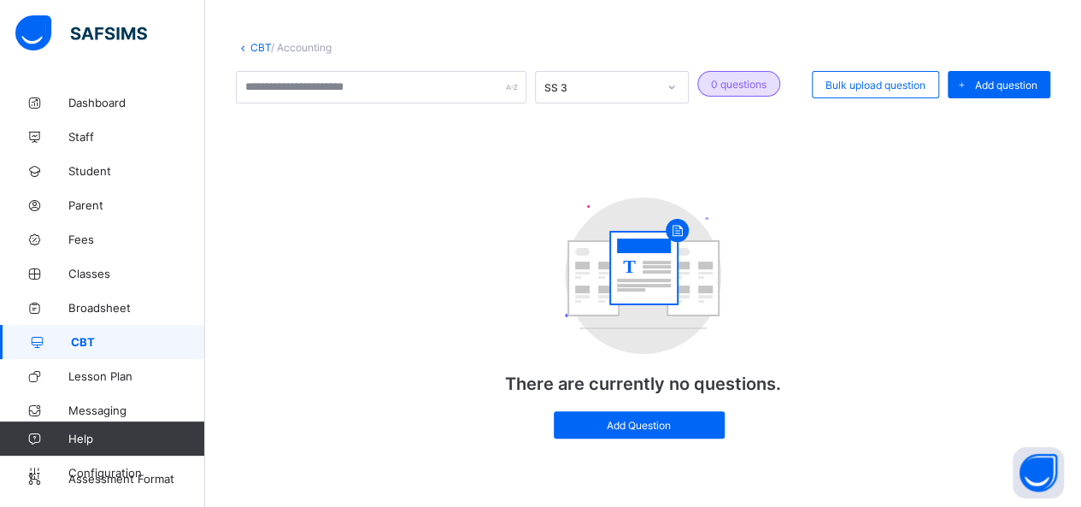
click at [638, 73] on div "SS 3" at bounding box center [612, 87] width 154 height 32
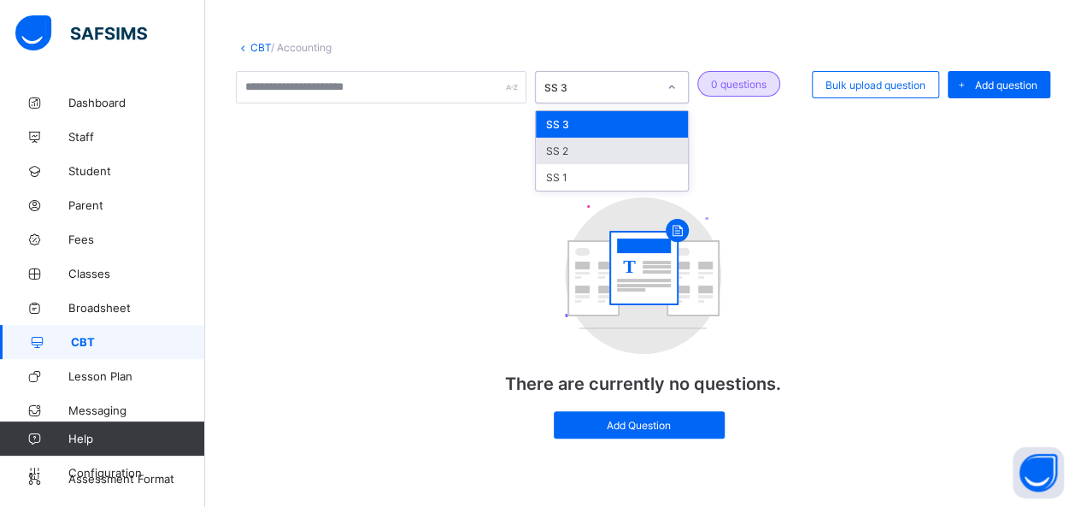
click at [588, 144] on div "SS 2" at bounding box center [612, 151] width 152 height 26
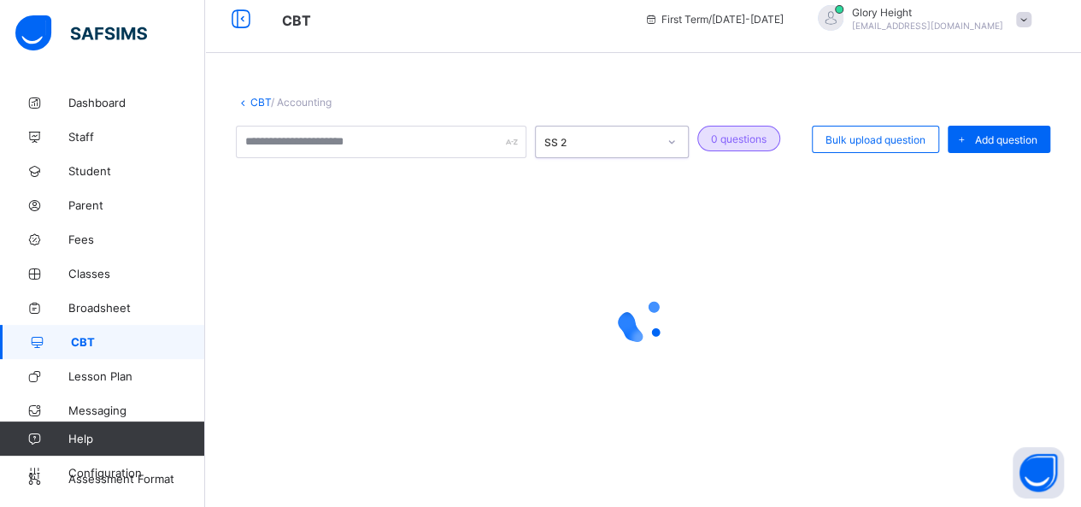
click at [640, 138] on div "option SS 2, selected. 0 results available. Select is focused ,type to refine l…" at bounding box center [612, 142] width 154 height 32
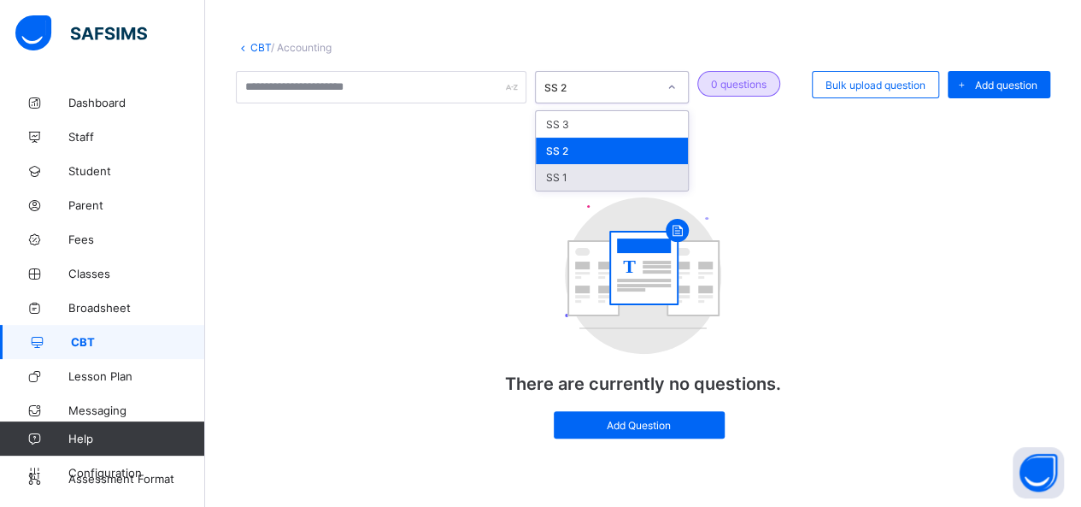
click at [620, 171] on div "SS 1" at bounding box center [612, 177] width 152 height 26
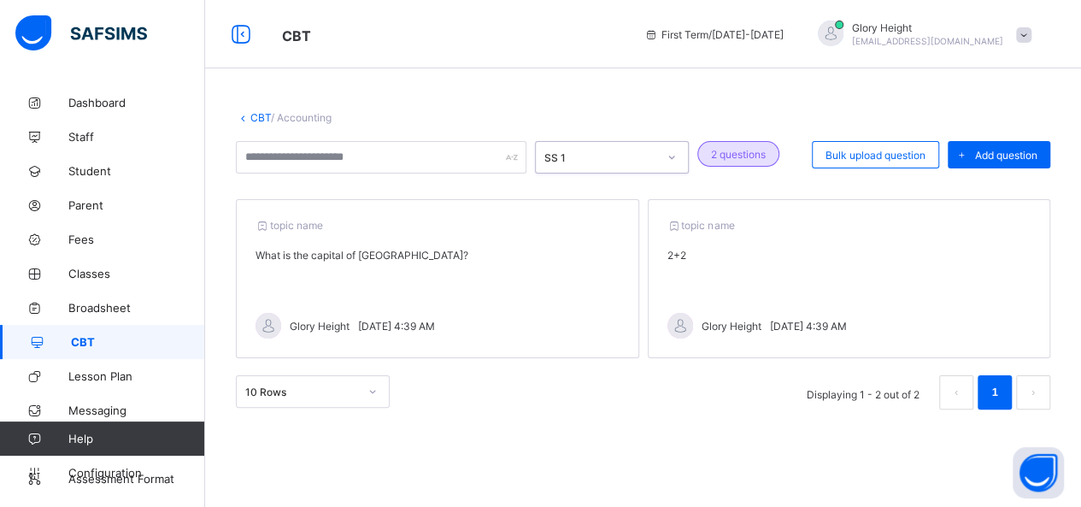
scroll to position [0, 0]
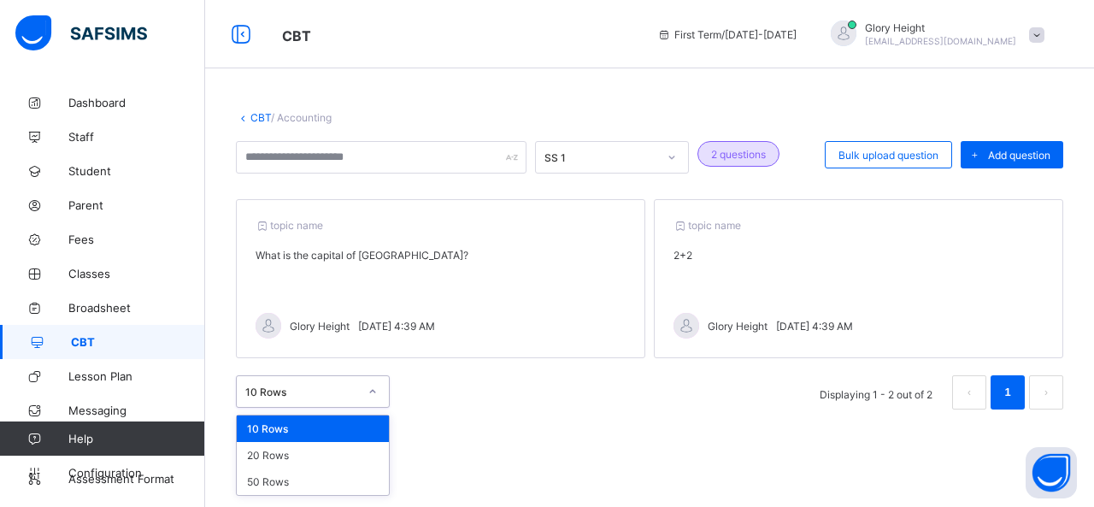
click at [373, 388] on icon at bounding box center [372, 391] width 10 height 17
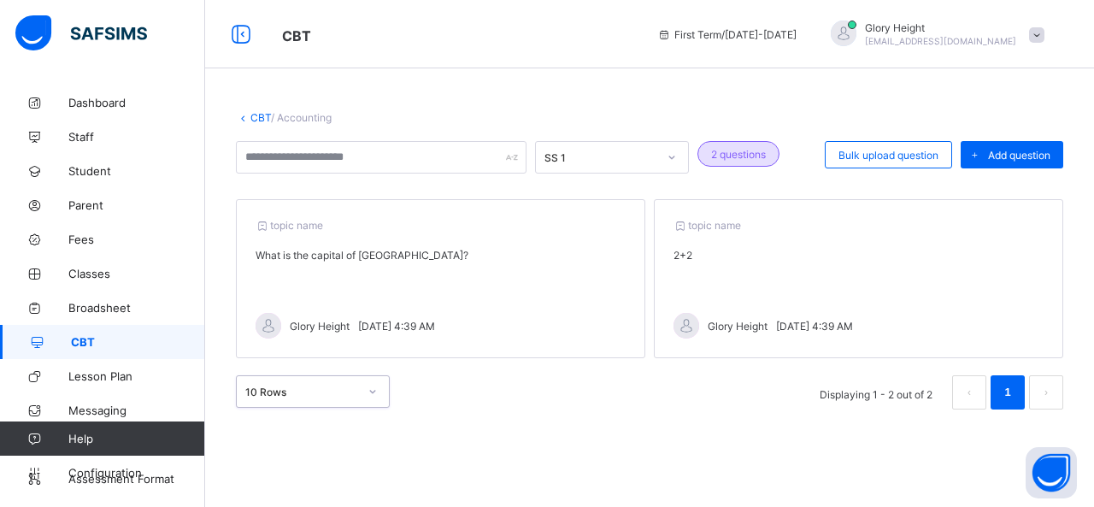
click at [373, 388] on icon at bounding box center [372, 391] width 10 height 17
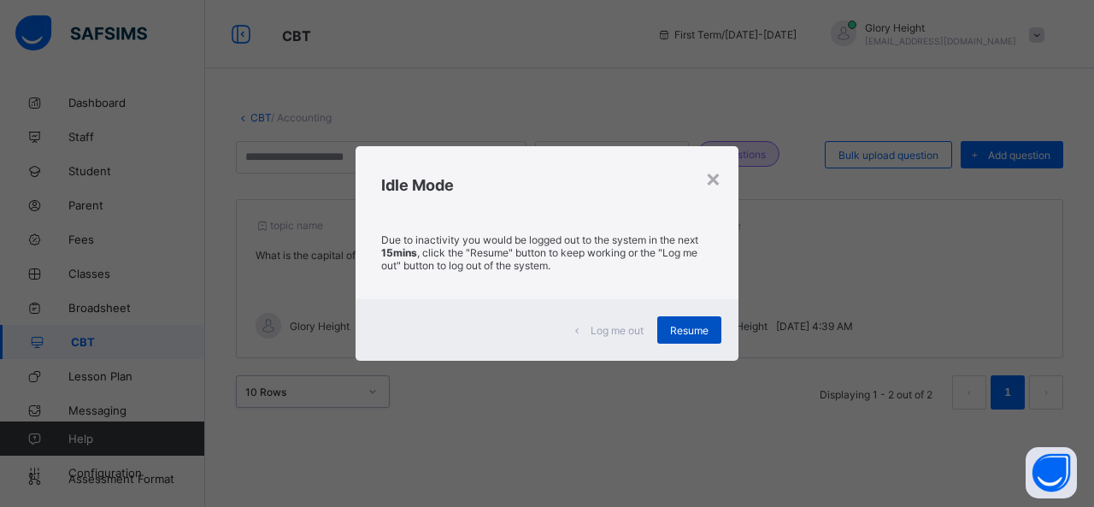
click at [682, 326] on span "Resume" at bounding box center [689, 330] width 38 height 13
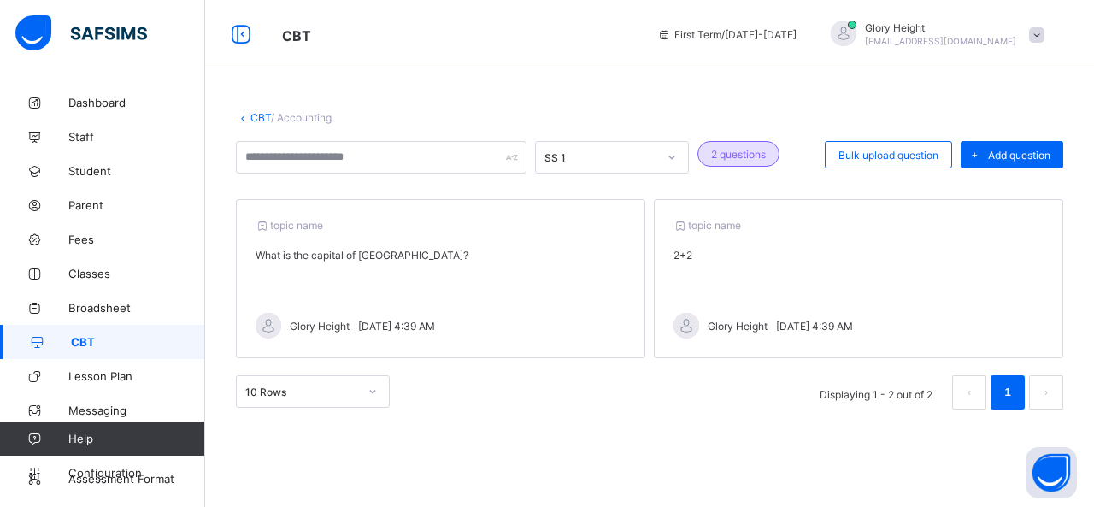
click at [526, 285] on div "topic name What is the capital of [GEOGRAPHIC_DATA]? Glory Height [DATE] 4:39 AM" at bounding box center [440, 278] width 409 height 159
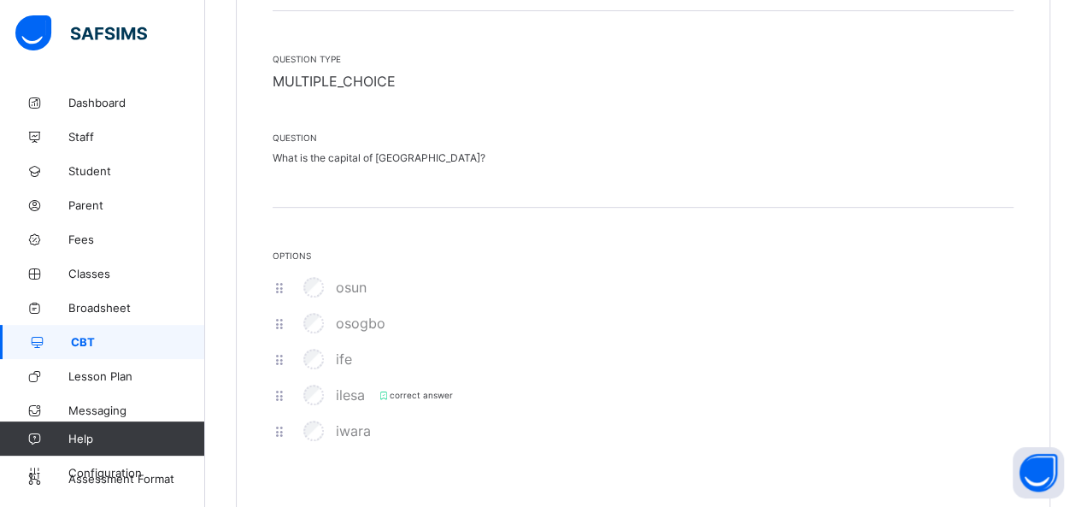
scroll to position [400, 0]
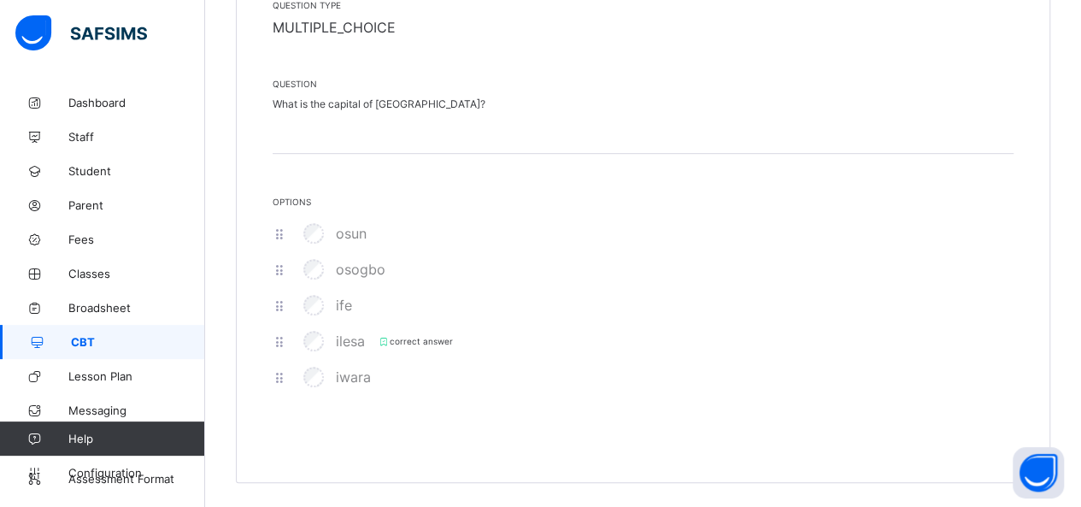
click at [301, 274] on div "osogbo" at bounding box center [343, 269] width 94 height 36
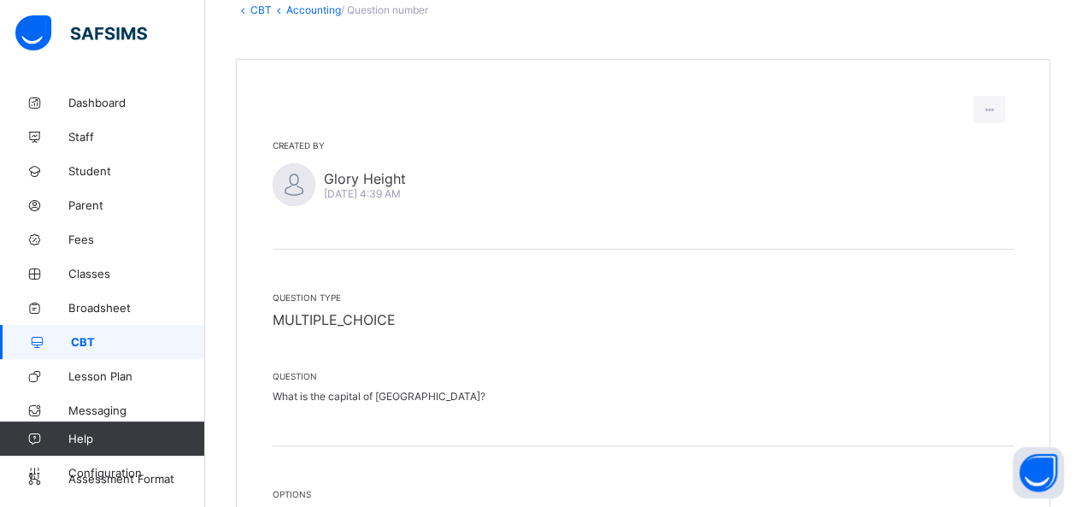
scroll to position [108, 0]
click at [991, 114] on div at bounding box center [989, 109] width 32 height 27
click at [612, 207] on div "Created by Glory Height Sat, Sep 13, 2025 4:39 AM" at bounding box center [643, 194] width 741 height 109
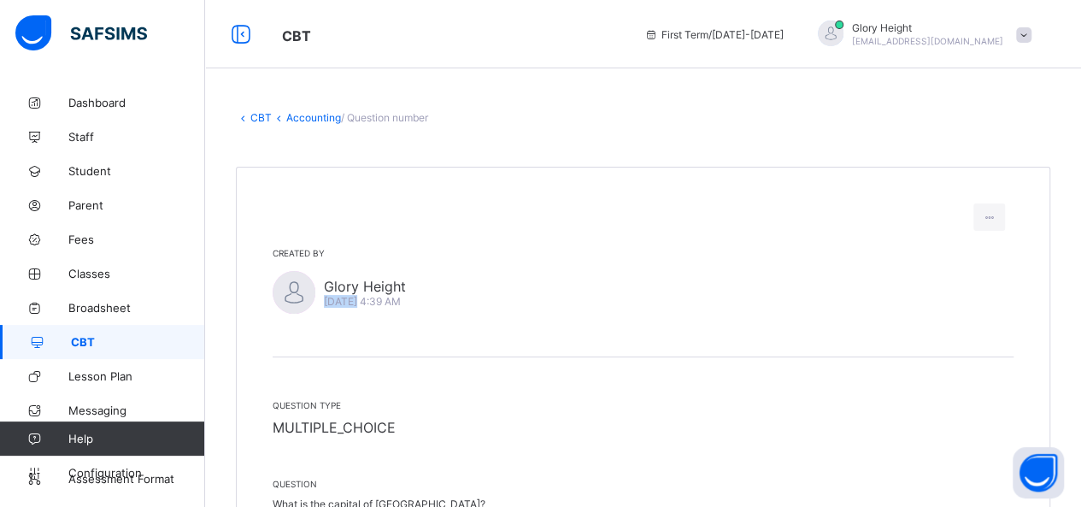
drag, startPoint x: 465, startPoint y: 293, endPoint x: 350, endPoint y: 300, distance: 114.7
click at [350, 300] on div "Glory Height Sat, Sep 13, 2025 4:39 AM" at bounding box center [643, 292] width 741 height 43
drag, startPoint x: 465, startPoint y: 303, endPoint x: 323, endPoint y: 302, distance: 141.9
click at [323, 302] on div "Glory Height Sat, Sep 13, 2025 4:39 AM" at bounding box center [643, 292] width 741 height 43
copy span "[DATE] 4:39 AM"
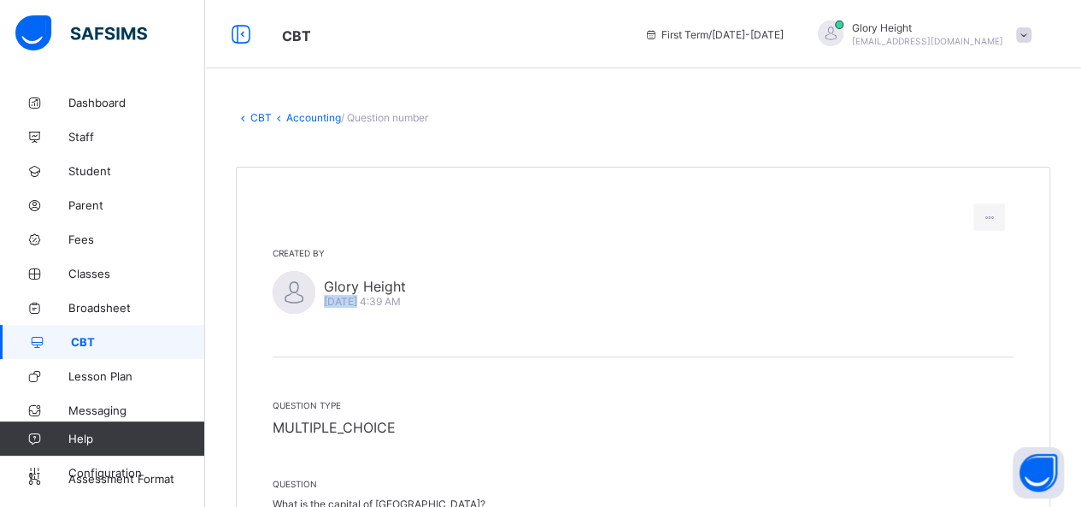
click at [315, 117] on link "Accounting" at bounding box center [313, 117] width 55 height 13
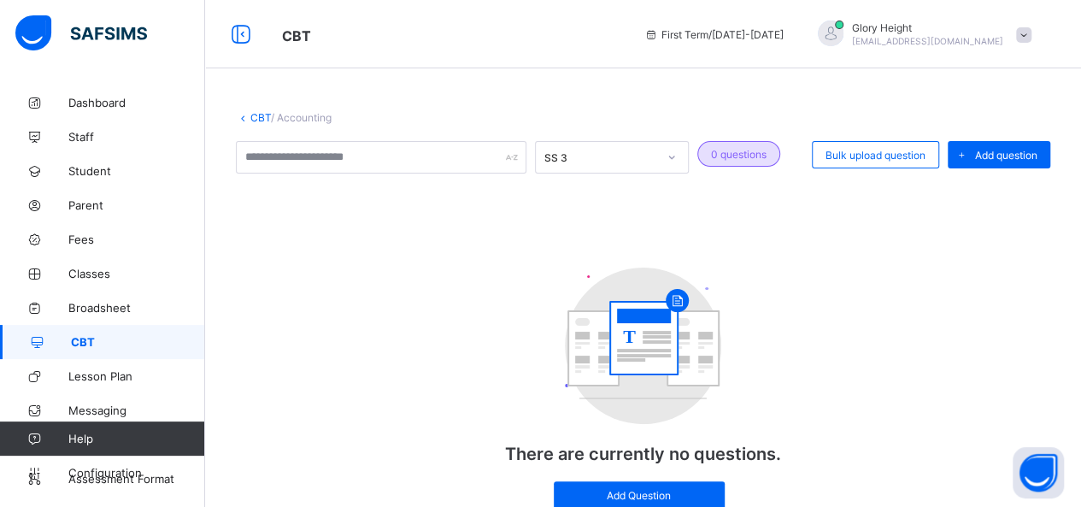
click at [610, 129] on div "CBT / Accounting SS 3 0 questions Bulk upload question Add question T There are…" at bounding box center [643, 330] width 876 height 491
click at [607, 148] on div "SS 3" at bounding box center [596, 157] width 120 height 24
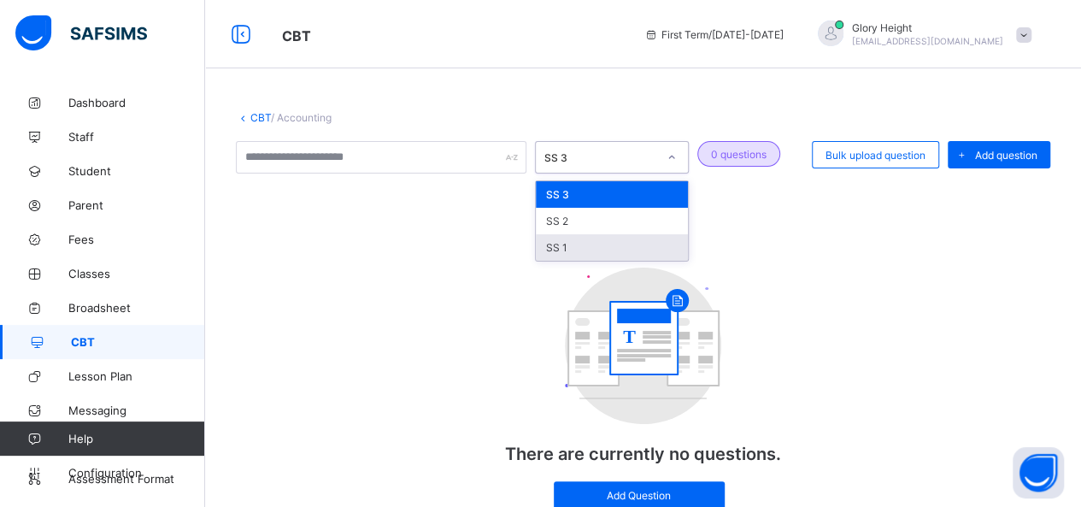
click at [554, 244] on div "SS 1" at bounding box center [612, 247] width 152 height 26
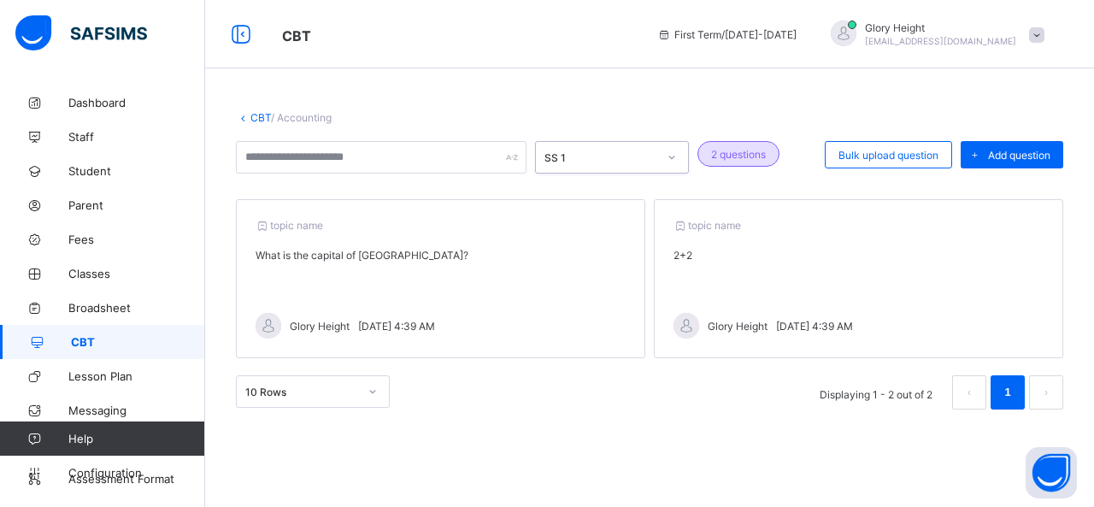
click at [554, 244] on div "topic name What is the capital of [GEOGRAPHIC_DATA]? Glory Height [DATE] 4:39 AM" at bounding box center [440, 278] width 409 height 159
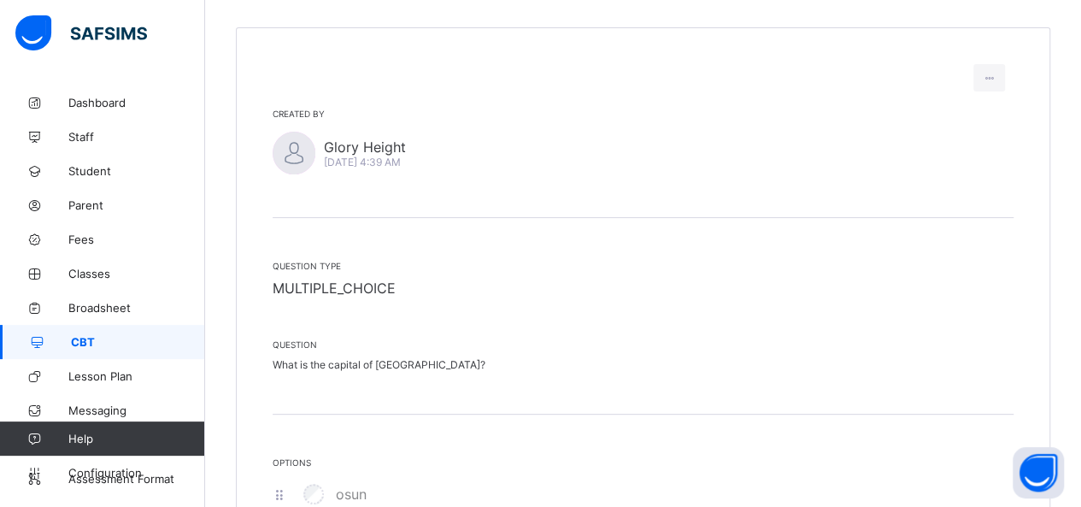
scroll to position [140, 0]
drag, startPoint x: 416, startPoint y: 275, endPoint x: 419, endPoint y: 295, distance: 19.8
click at [419, 295] on div "Question type MULTIPLE_CHOICE Question What is the capital of France?" at bounding box center [643, 315] width 741 height 197
copy div "MULTIPLE_CHOICE Question"
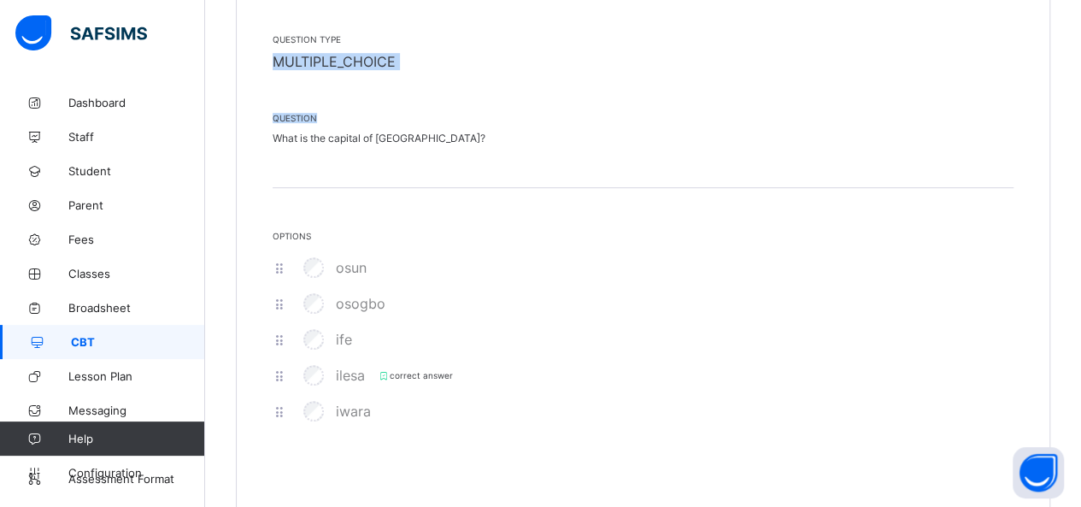
scroll to position [366, 0]
drag, startPoint x: 278, startPoint y: 306, endPoint x: 279, endPoint y: 283, distance: 23.1
click at [279, 283] on div "osun osogbo ife ilesa correct answer iwara" at bounding box center [643, 339] width 741 height 179
click at [279, 283] on div "osun" at bounding box center [643, 268] width 741 height 36
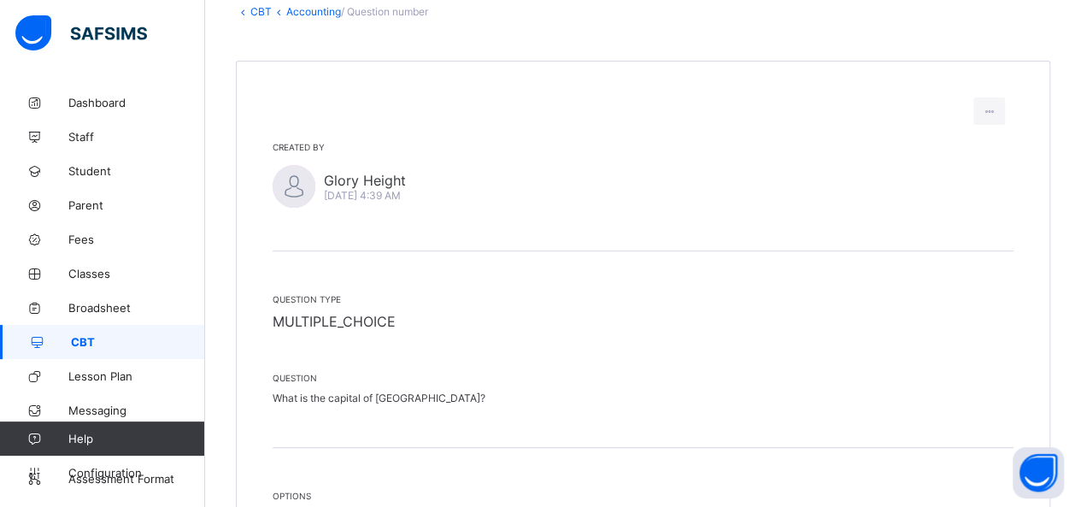
scroll to position [97, 0]
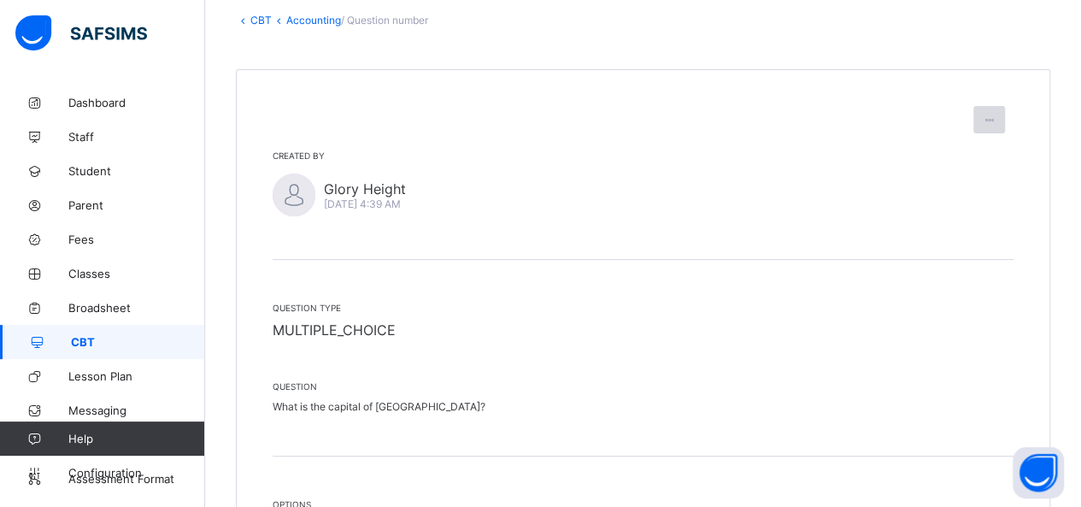
click at [996, 123] on icon at bounding box center [989, 120] width 15 height 13
click at [1000, 142] on ul "Edit question Delete question" at bounding box center [951, 171] width 108 height 58
click at [991, 102] on div "Created by Glory Height Sat, Sep 13, 2025 4:39 AM Question type MULTIPLE_CHOICE…" at bounding box center [643, 427] width 814 height 716
click at [996, 111] on div at bounding box center [989, 119] width 32 height 27
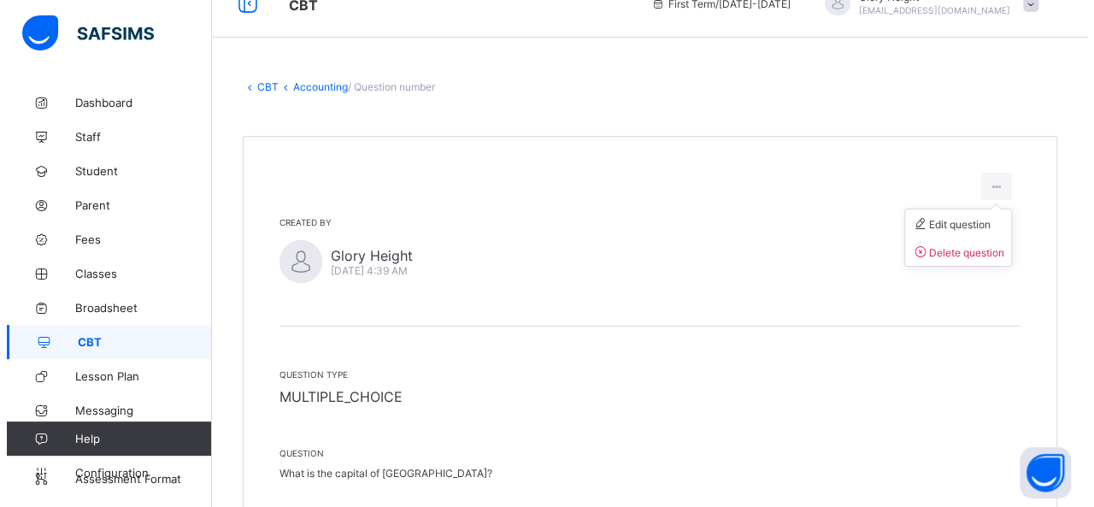
scroll to position [0, 0]
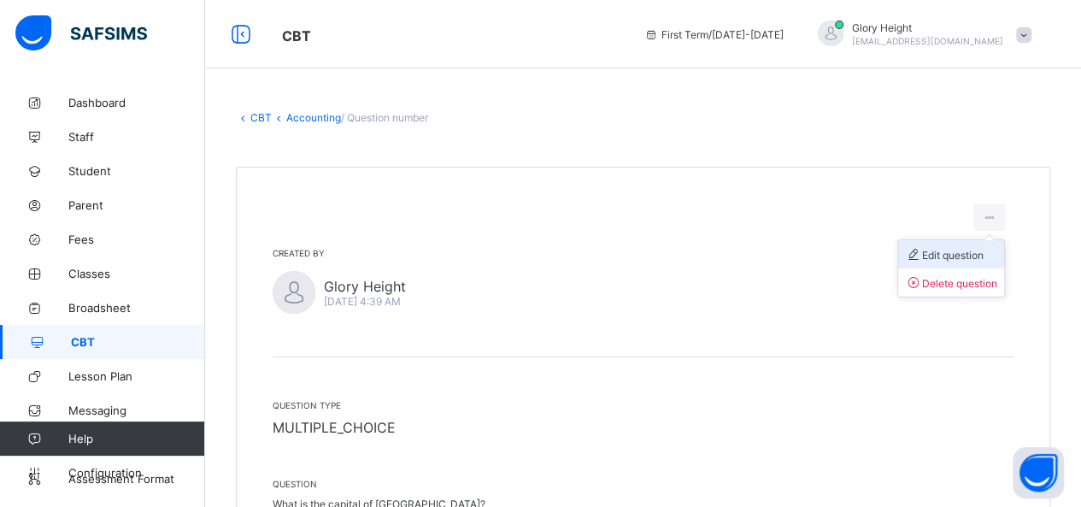
click at [972, 251] on span "Edit question" at bounding box center [944, 255] width 79 height 13
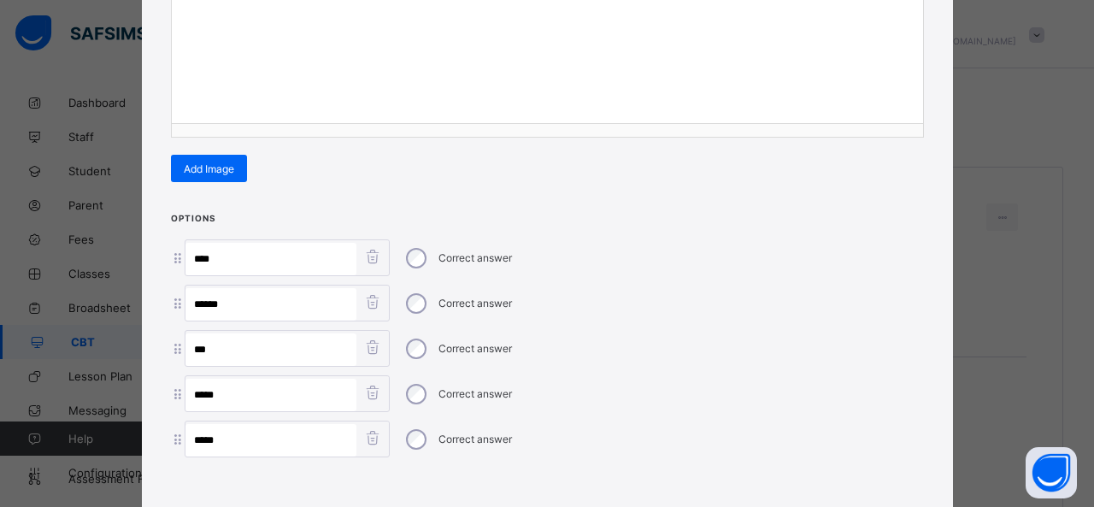
scroll to position [320, 0]
